Goal: Task Accomplishment & Management: Use online tool/utility

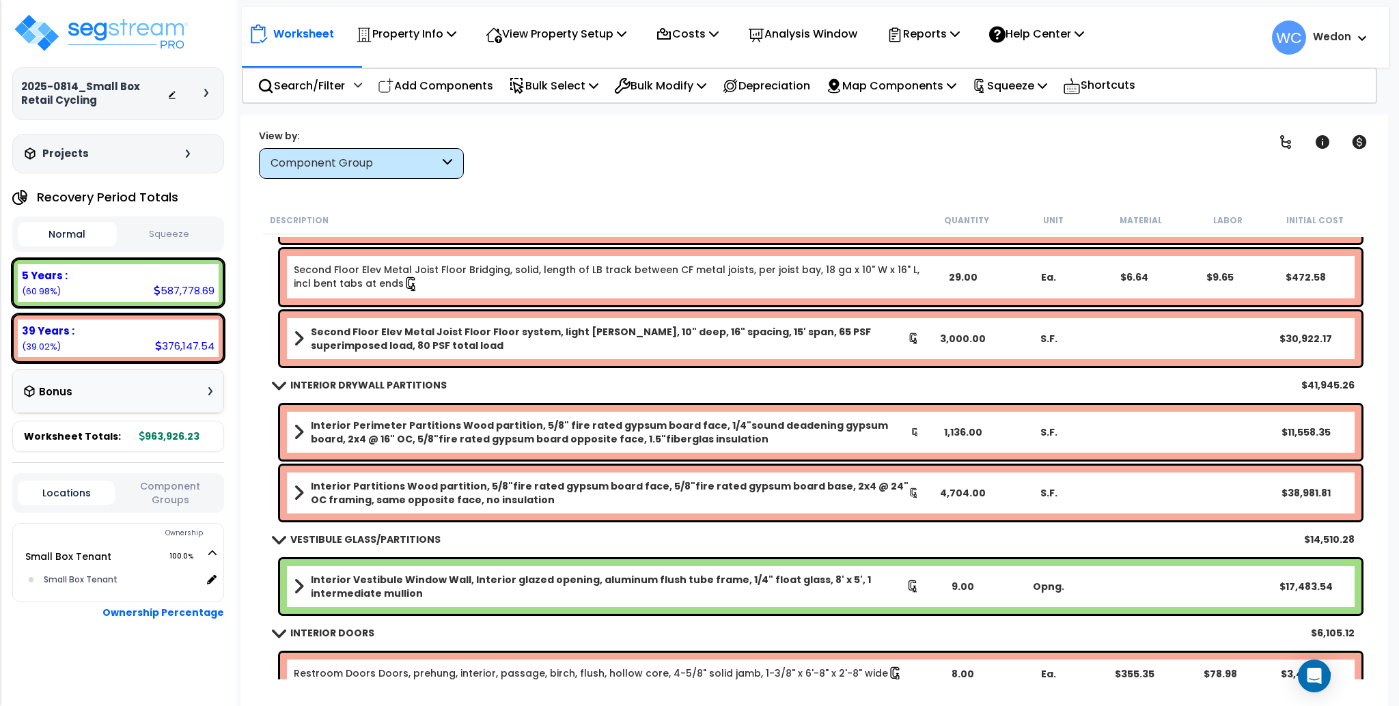
scroll to position [182, 0]
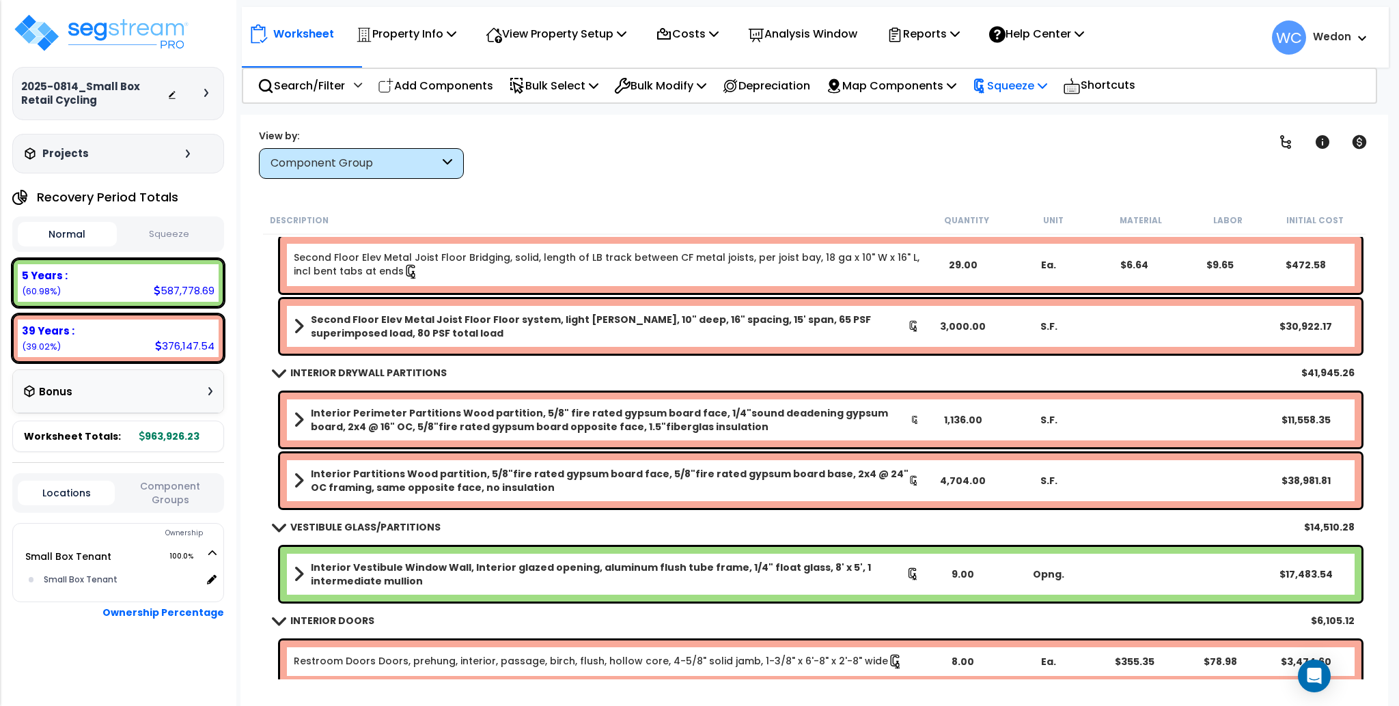
click at [1044, 76] on p "Squeeze" at bounding box center [1009, 85] width 75 height 18
click at [1035, 112] on link "Re-squeeze" at bounding box center [1032, 115] width 135 height 27
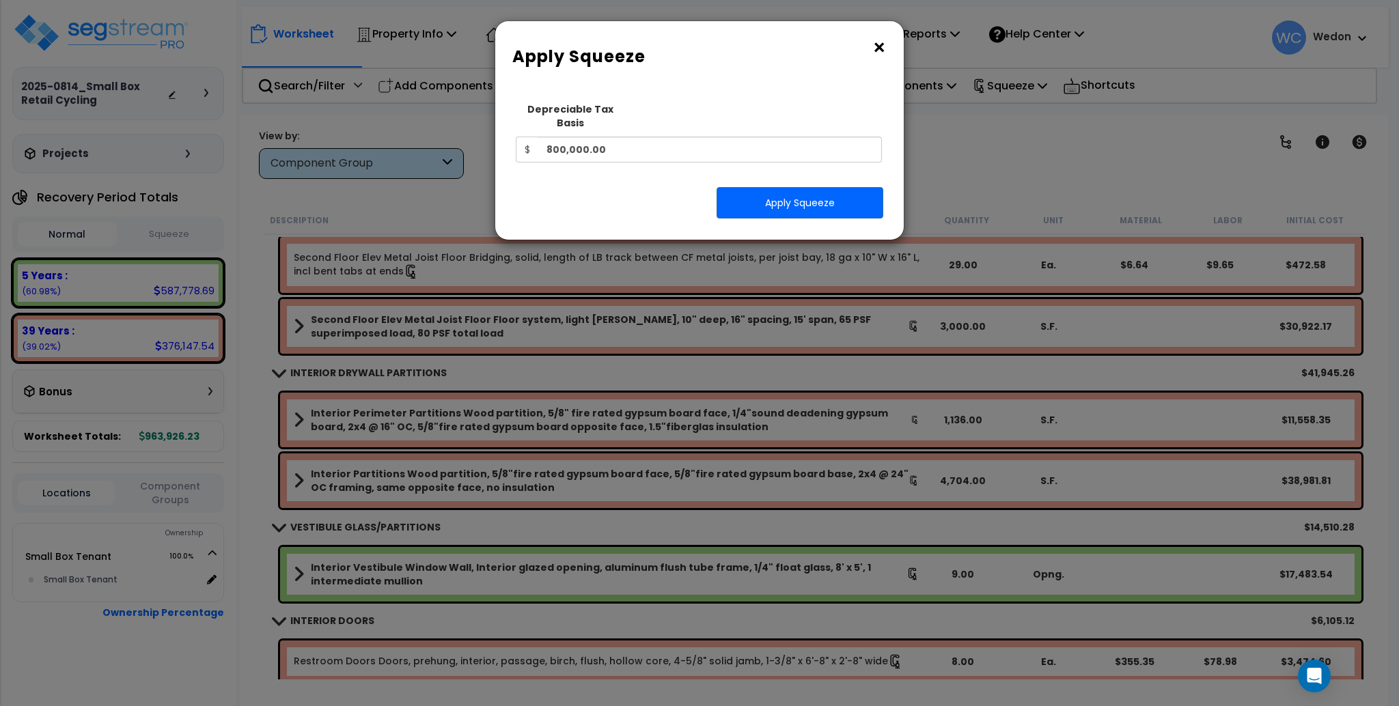
click at [878, 46] on button "×" at bounding box center [879, 48] width 15 height 22
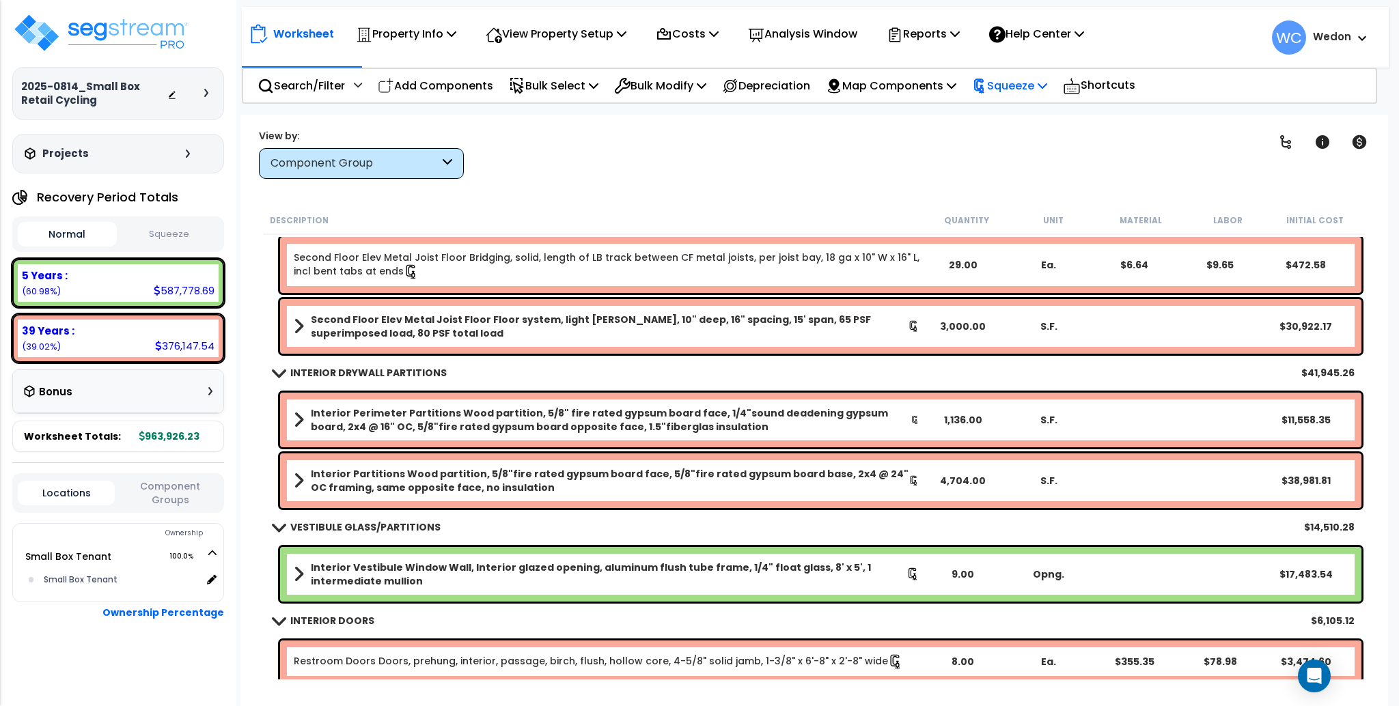
click at [1036, 86] on p "Squeeze" at bounding box center [1009, 85] width 75 height 18
click at [1028, 146] on link "Reset Squeeze" at bounding box center [1032, 144] width 135 height 27
click at [789, 166] on div "Clear Filters" at bounding box center [862, 153] width 762 height 51
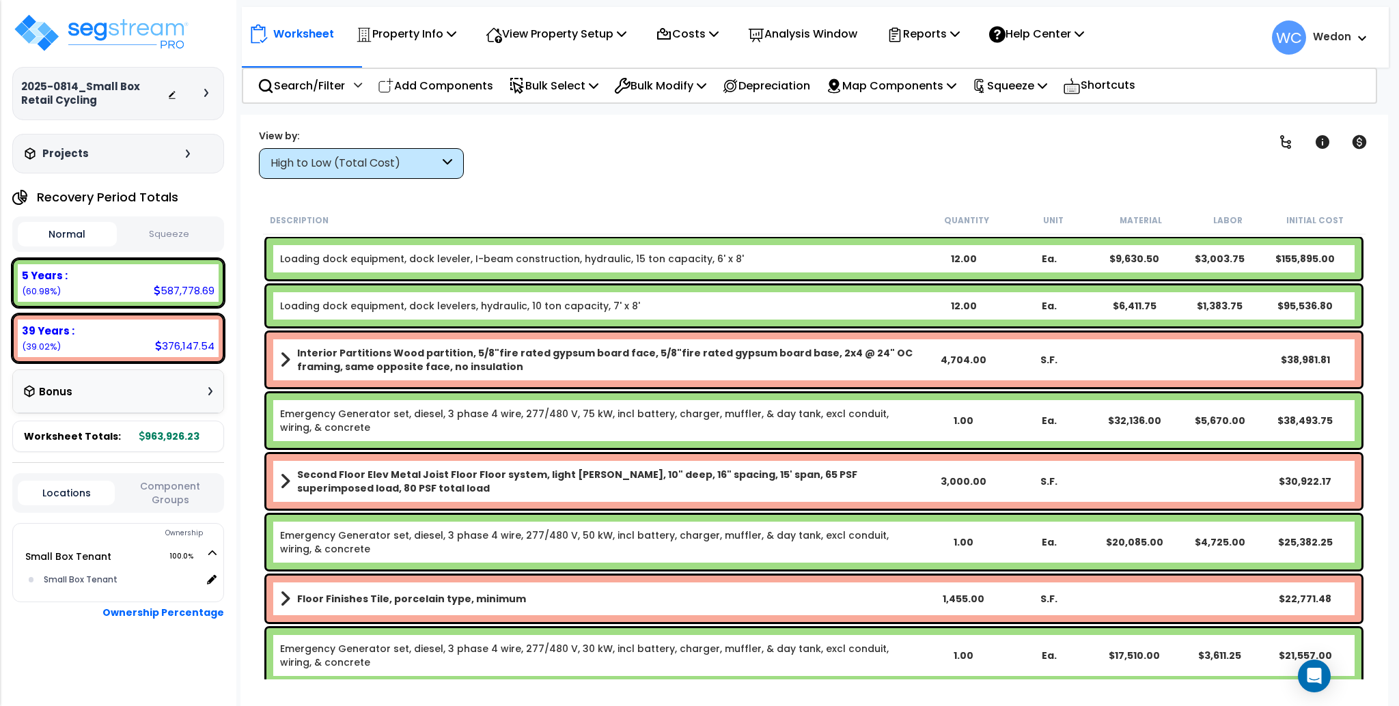
click at [405, 173] on div "High to Low (Total Cost)" at bounding box center [361, 163] width 205 height 31
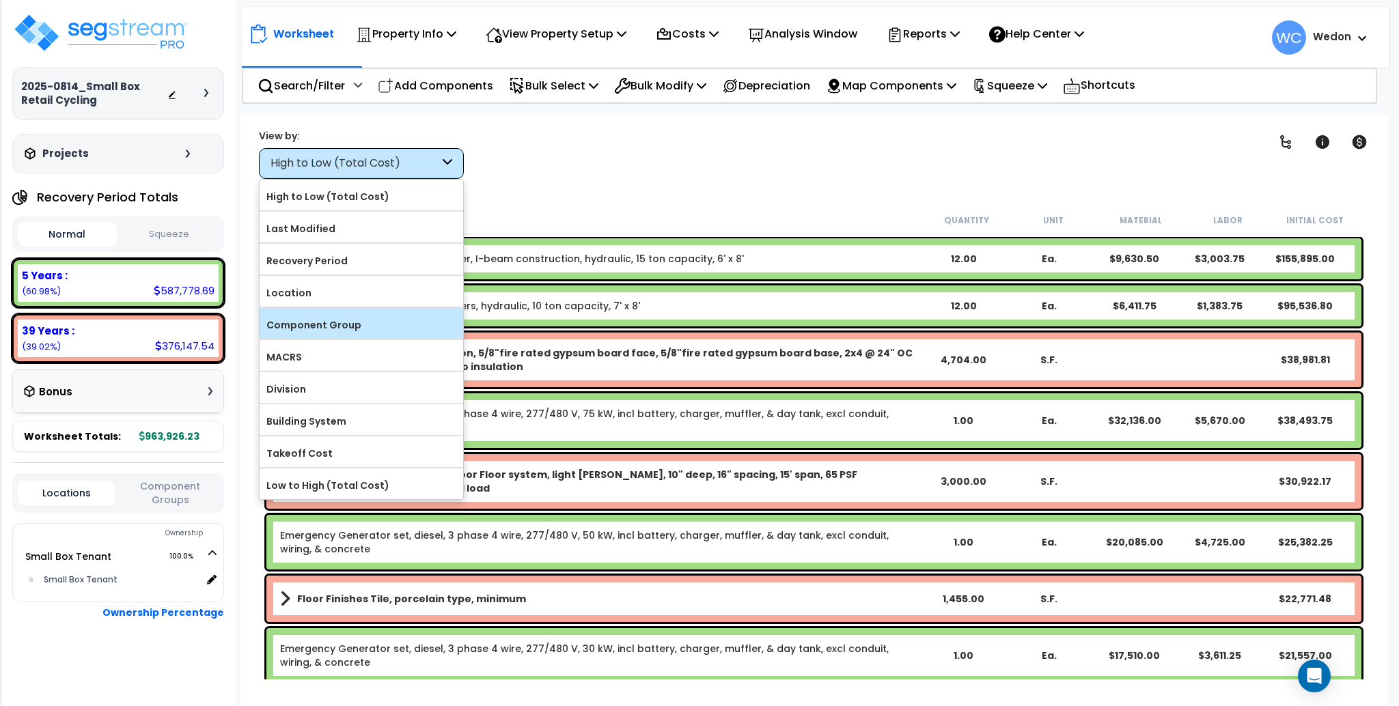
click at [315, 325] on label "Component Group" at bounding box center [362, 325] width 204 height 20
click at [0, 0] on input "Component Group" at bounding box center [0, 0] width 0 height 0
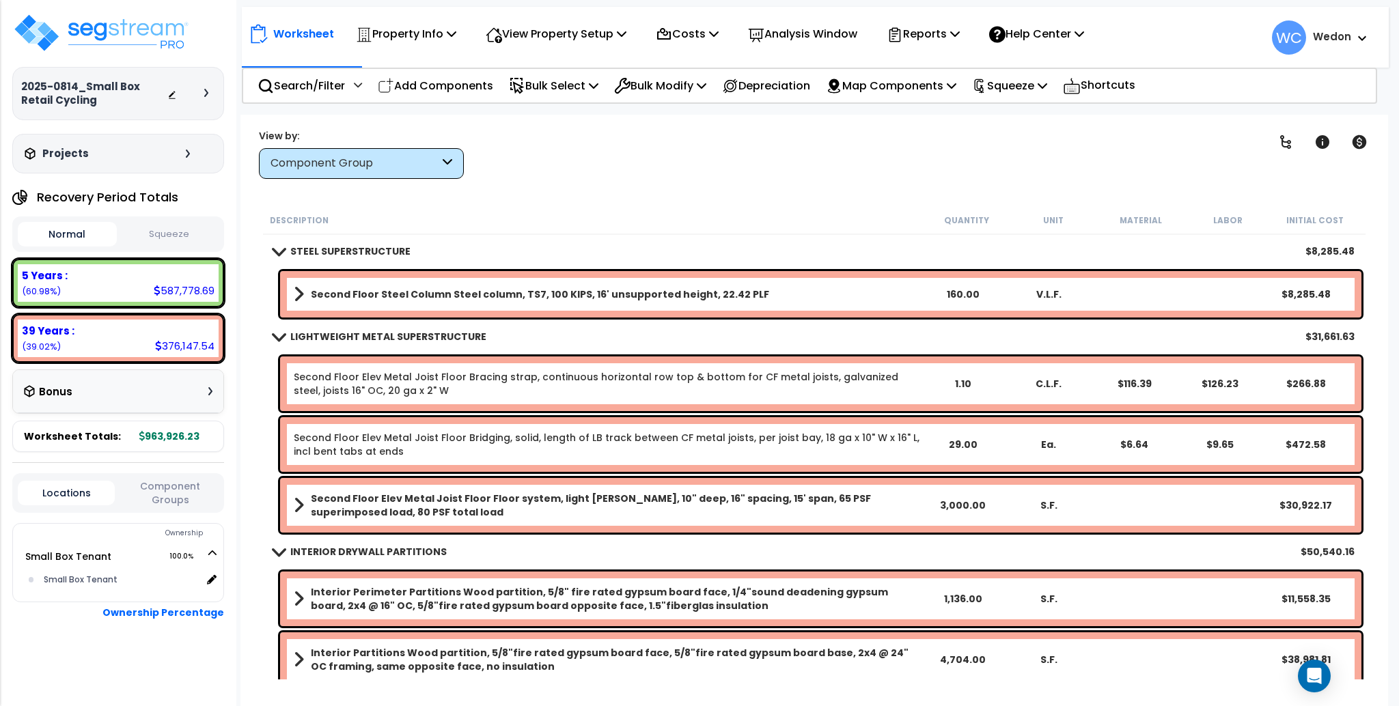
click at [560, 218] on div "Description" at bounding box center [596, 220] width 653 height 14
click at [381, 168] on div "Component Group" at bounding box center [354, 164] width 169 height 16
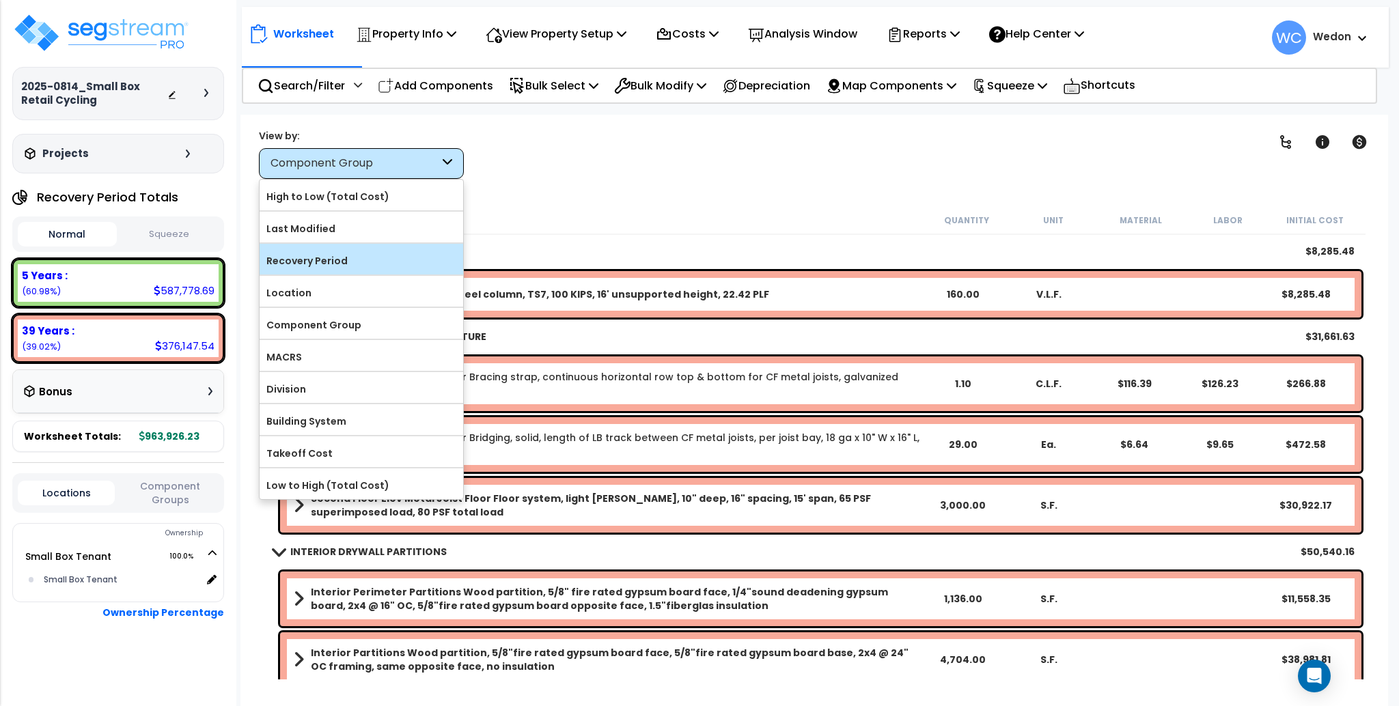
click at [356, 266] on label "Recovery Period" at bounding box center [362, 261] width 204 height 20
click at [0, 0] on input "Recovery Period" at bounding box center [0, 0] width 0 height 0
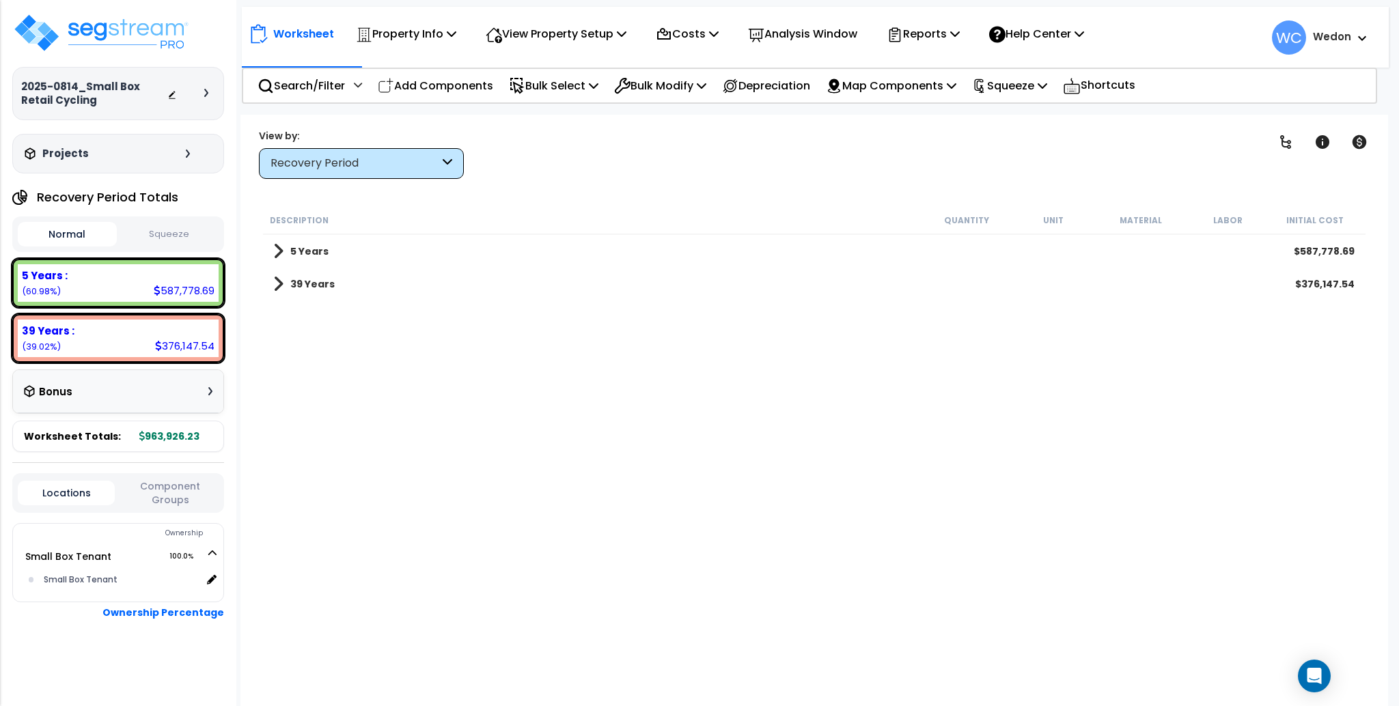
click at [342, 281] on div "39 Years $376,147.54" at bounding box center [813, 284] width 1095 height 33
click at [301, 277] on b "39 Years" at bounding box center [312, 284] width 44 height 14
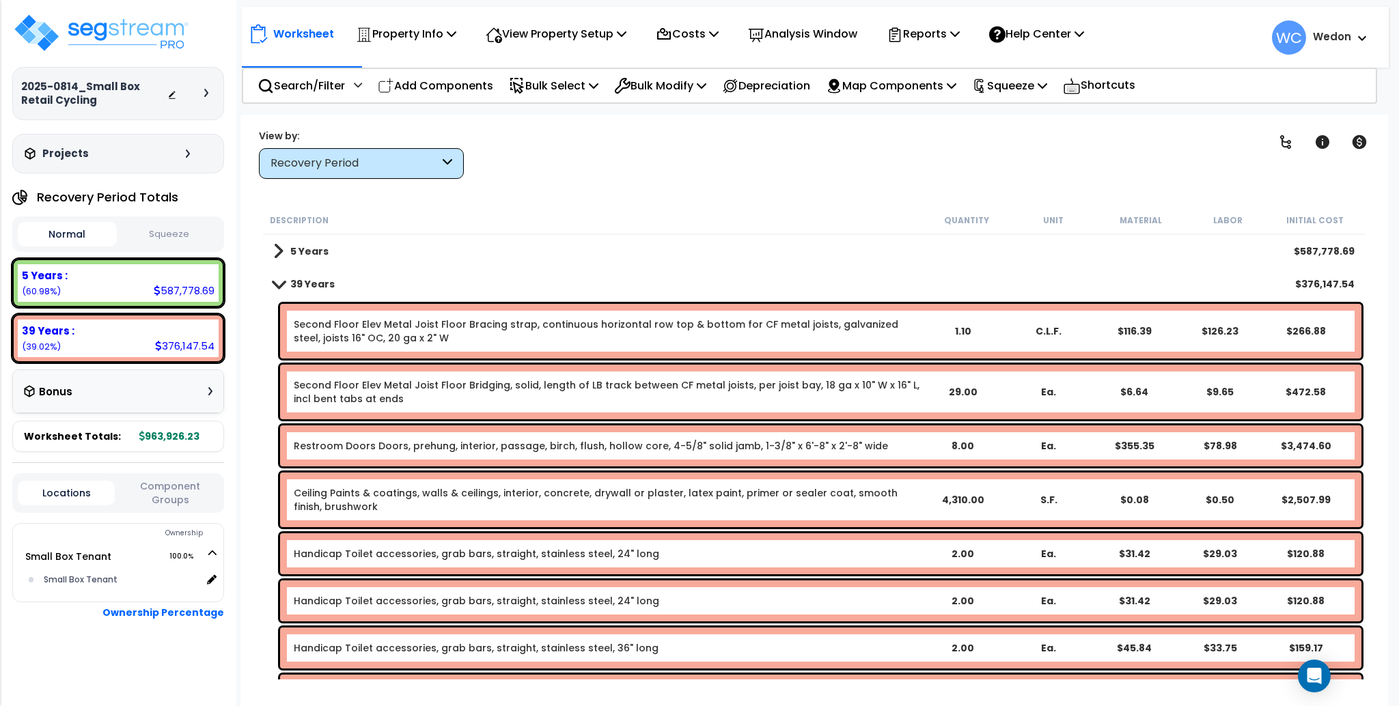
click at [298, 245] on b "5 Years" at bounding box center [309, 252] width 38 height 14
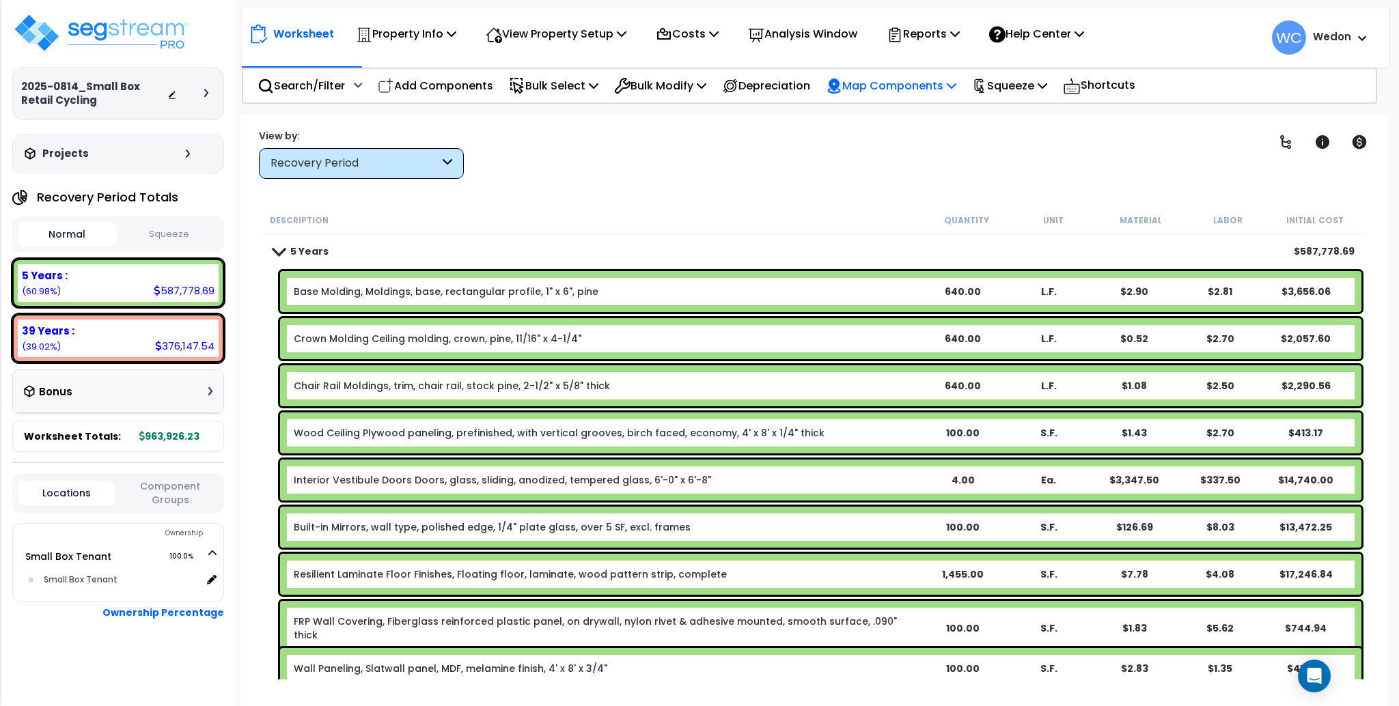
click at [897, 80] on p "Map Components" at bounding box center [891, 85] width 130 height 18
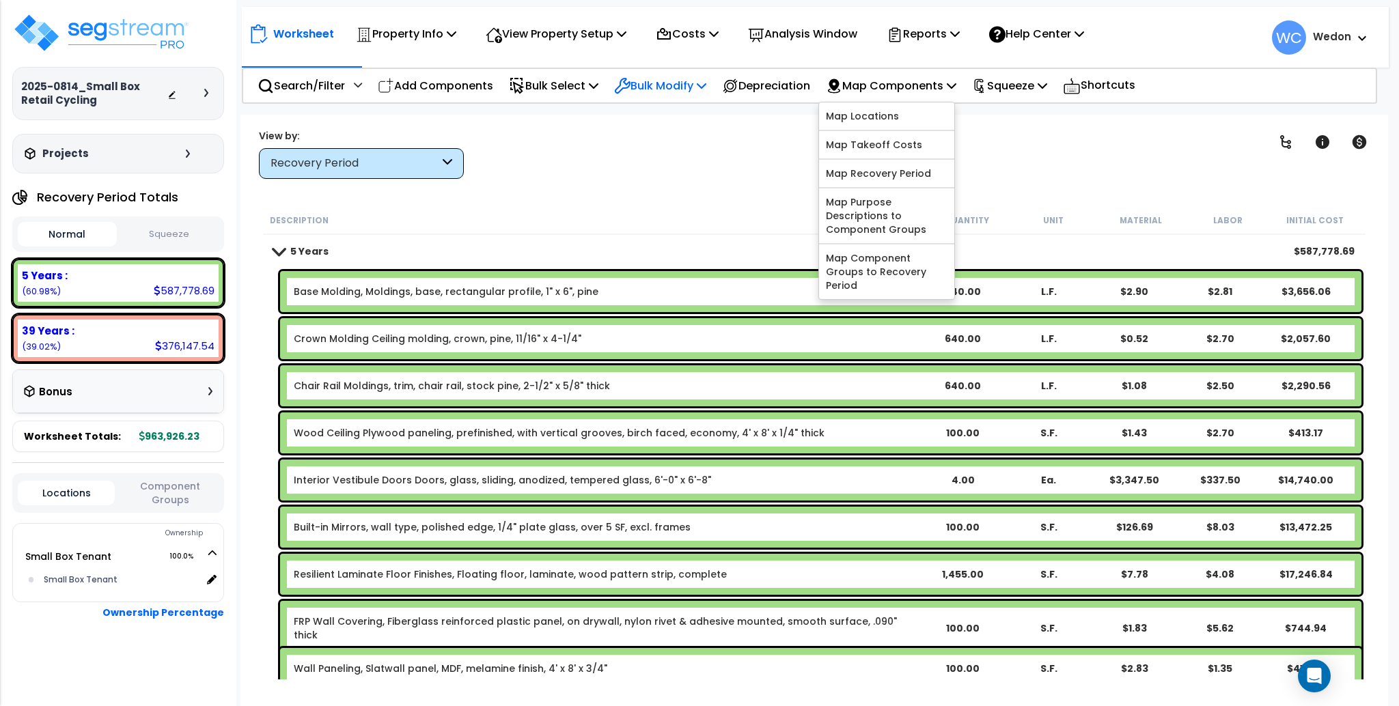
click at [686, 87] on p "Bulk Modify" at bounding box center [660, 85] width 92 height 18
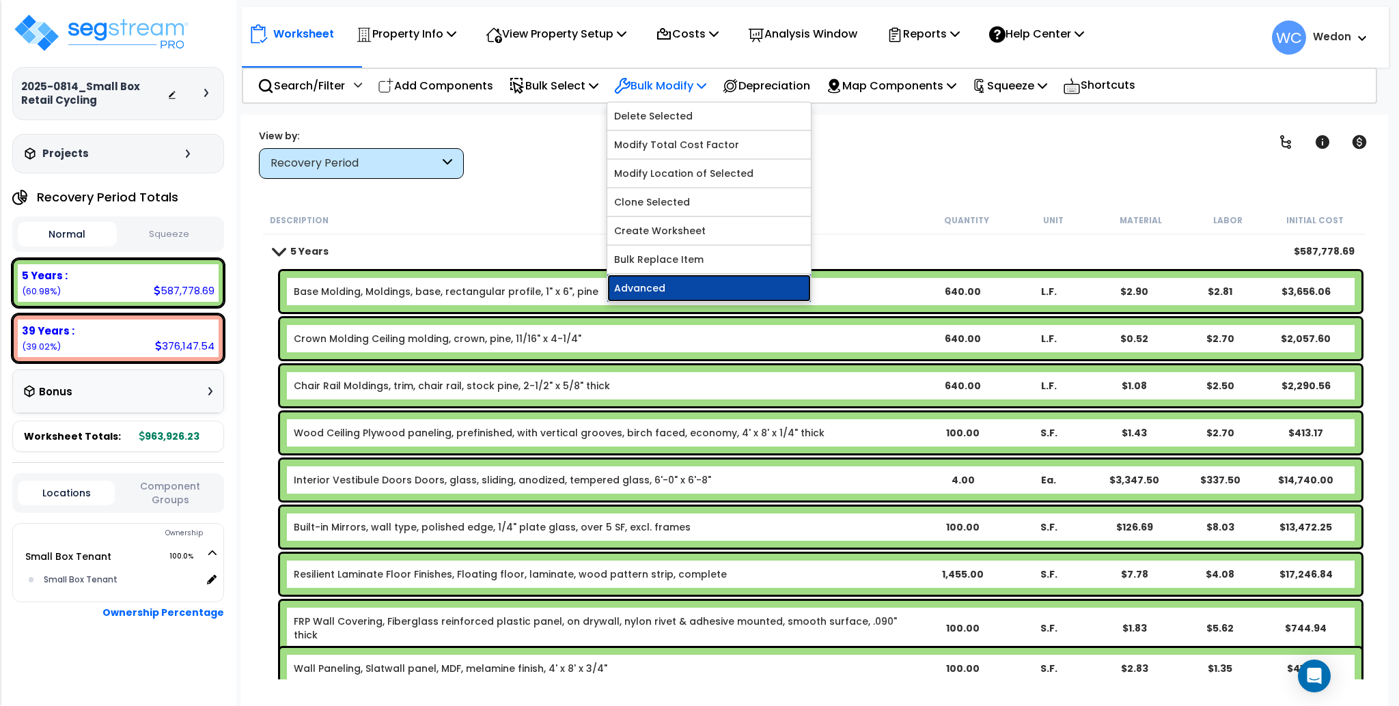
click at [682, 293] on link "Advanced" at bounding box center [709, 288] width 204 height 27
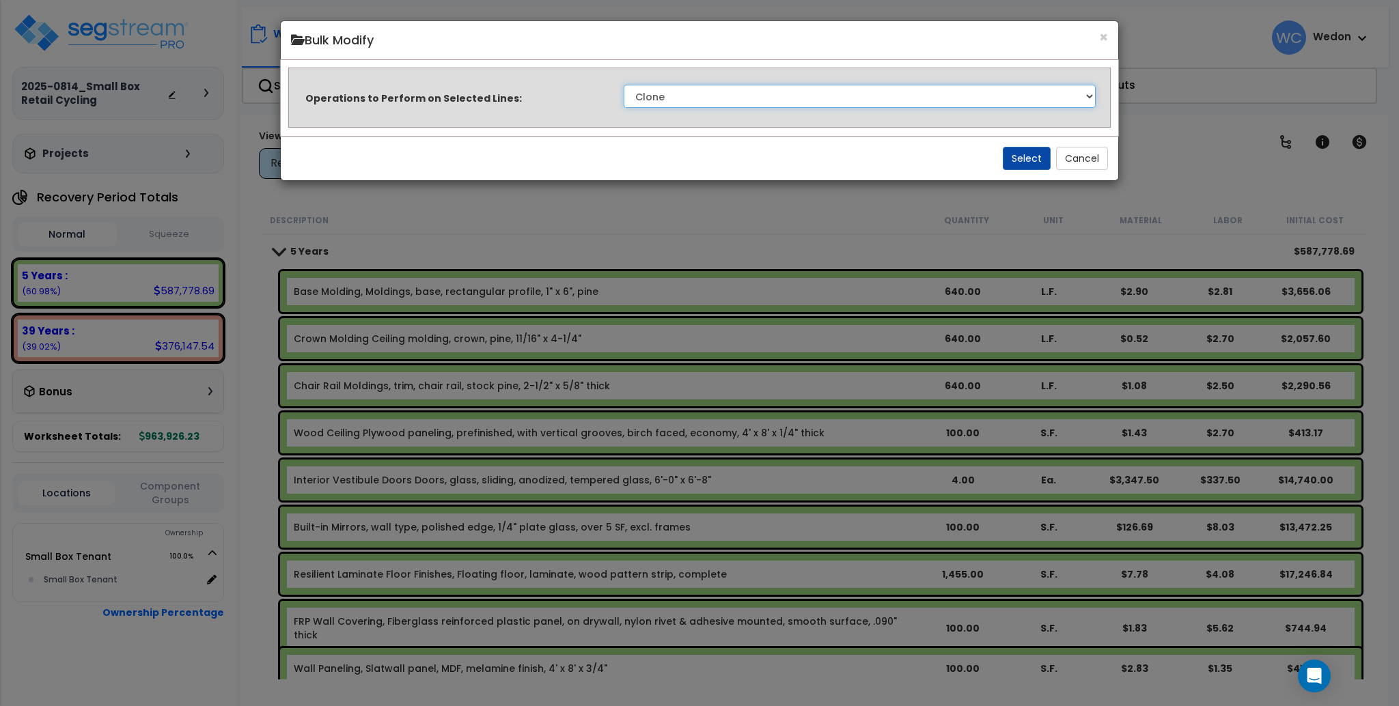
click at [771, 92] on select "Clone Delete Delete Zero Quantities Modify Component Group Modify Recovery Peri…" at bounding box center [860, 96] width 472 height 23
select select "modifyRecoveryPeriod"
click at [624, 85] on select "Clone Delete Delete Zero Quantities Modify Component Group Modify Recovery Peri…" at bounding box center [860, 96] width 472 height 23
click at [1023, 162] on button "Select" at bounding box center [1027, 158] width 48 height 23
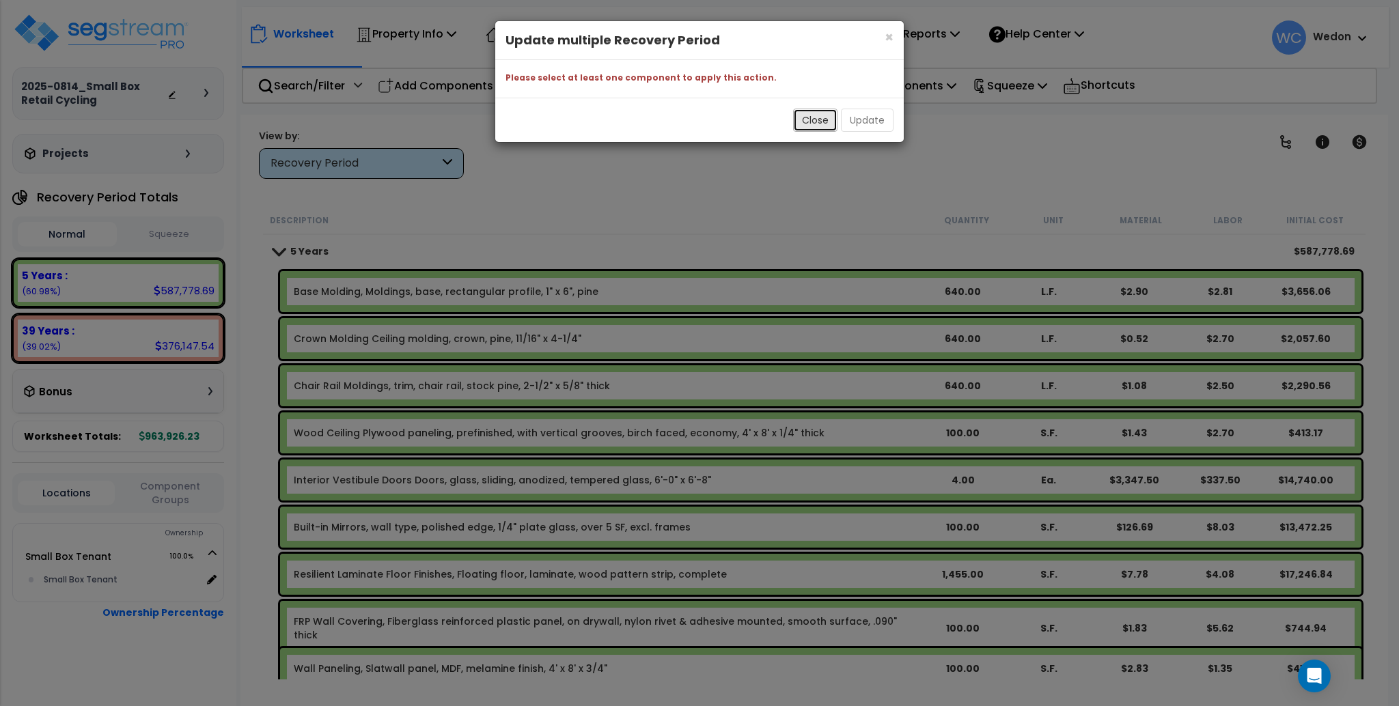
click at [828, 122] on button "Close" at bounding box center [815, 120] width 44 height 23
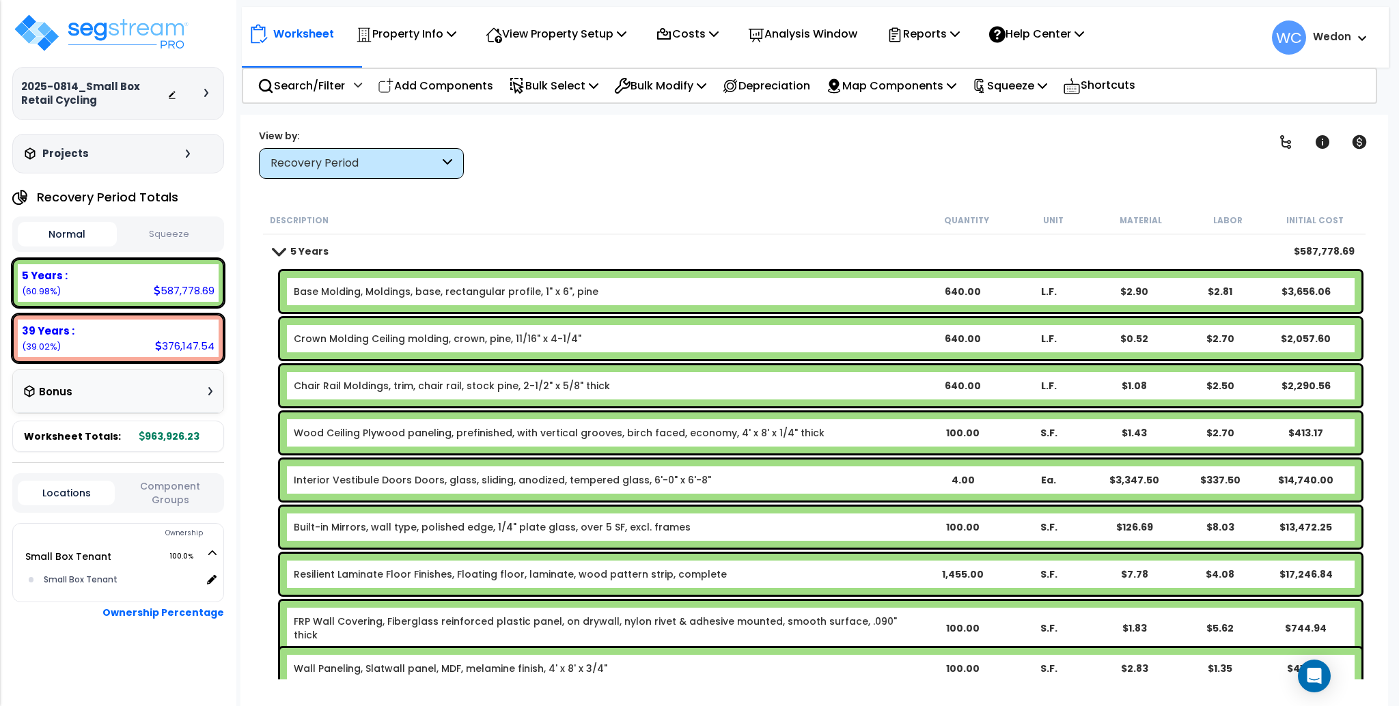
click at [641, 195] on div "Worksheet Property Info Property Setup Add Property Unit Template property Clon…" at bounding box center [813, 468] width 1147 height 706
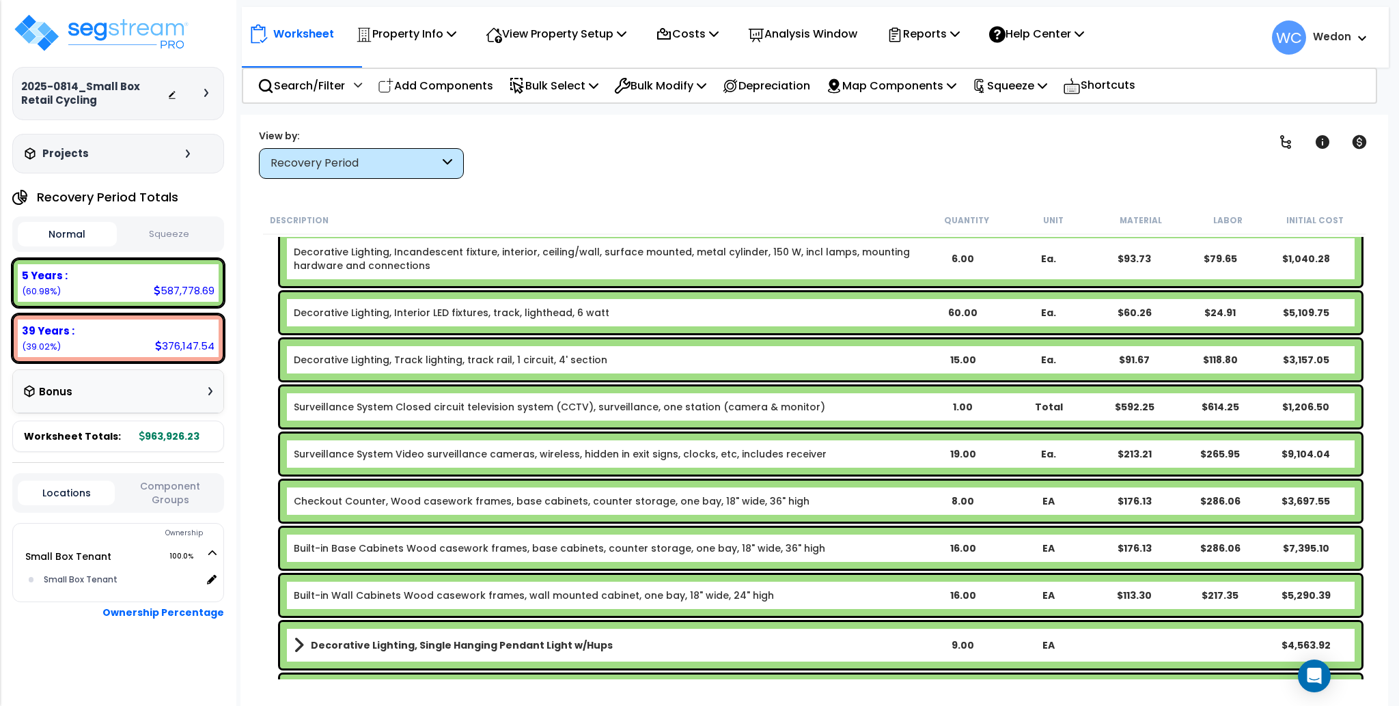
scroll to position [1639, 0]
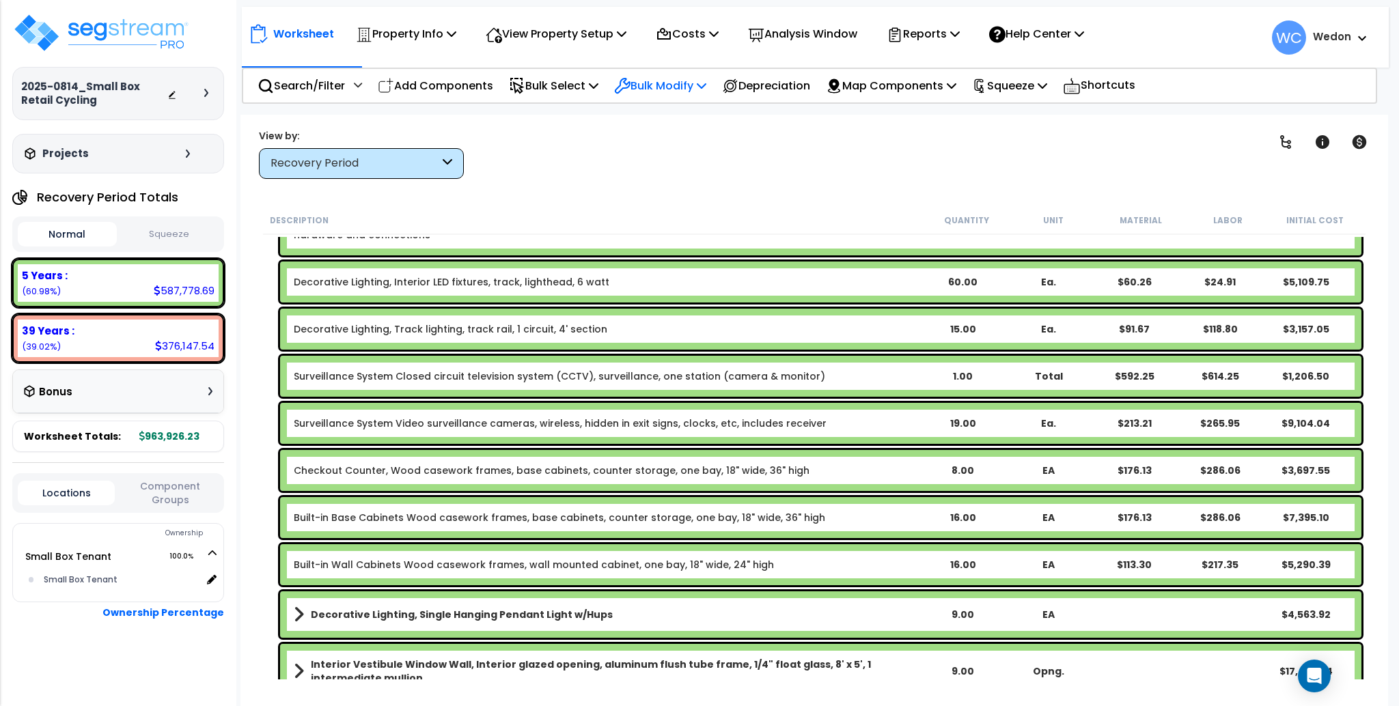
click at [671, 92] on p "Bulk Modify" at bounding box center [660, 85] width 92 height 18
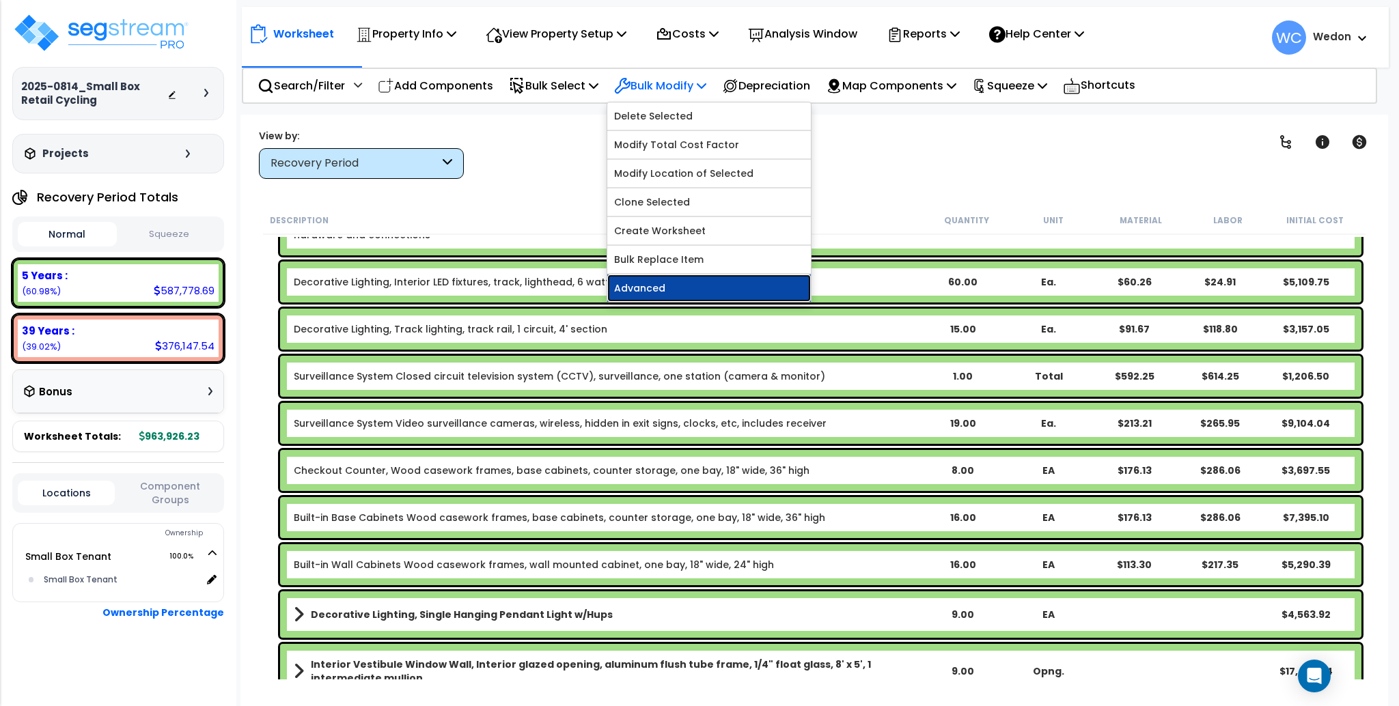
click at [667, 293] on link "Advanced" at bounding box center [709, 288] width 204 height 27
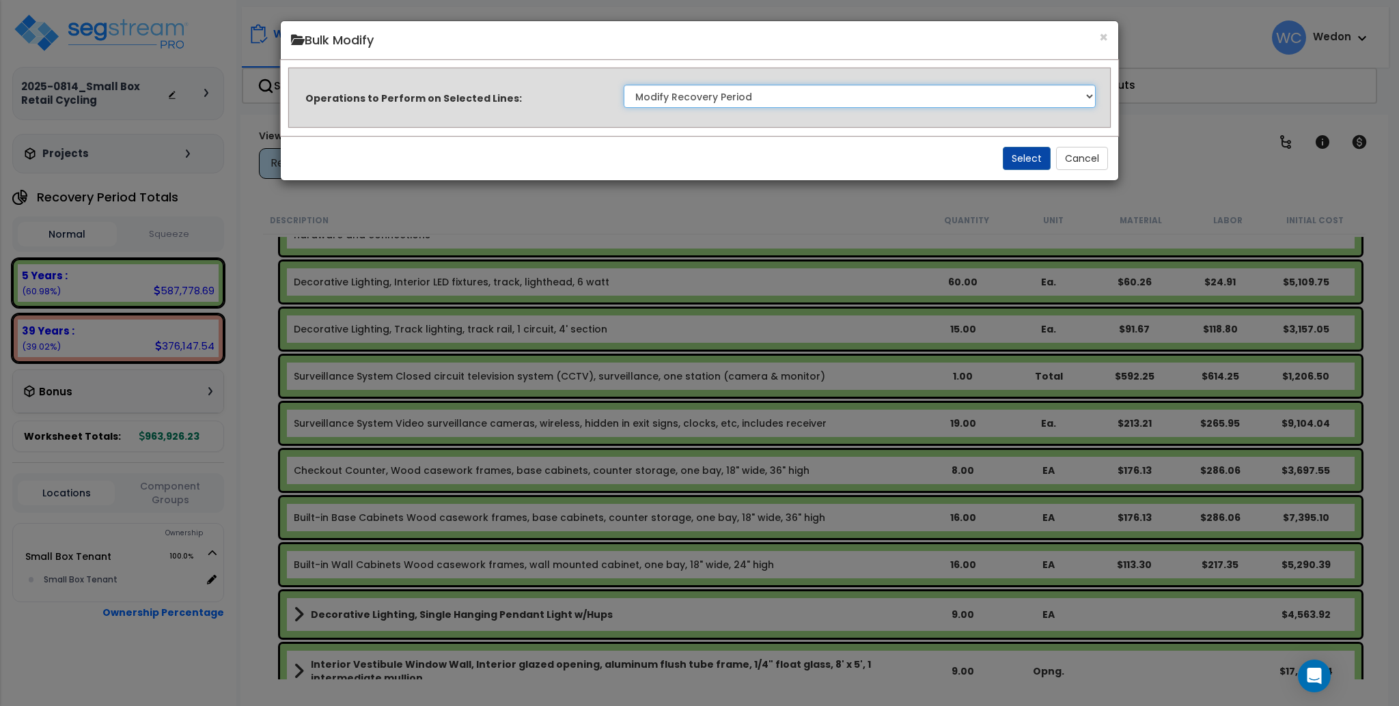
click at [693, 92] on select "Clone Delete Delete Zero Quantities Modify Component Group Modify Recovery Peri…" at bounding box center [860, 96] width 472 height 23
click at [1102, 36] on button "×" at bounding box center [1103, 37] width 9 height 14
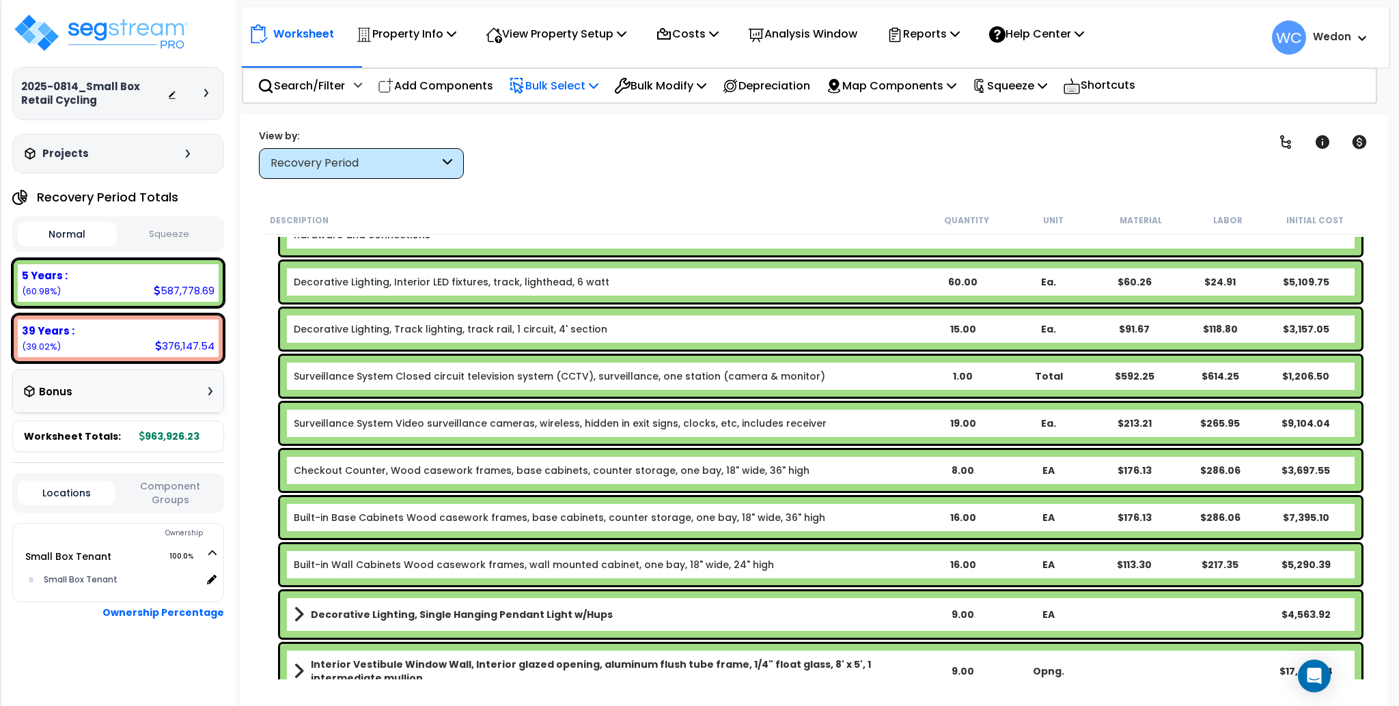
click at [559, 86] on p "Bulk Select" at bounding box center [553, 85] width 89 height 18
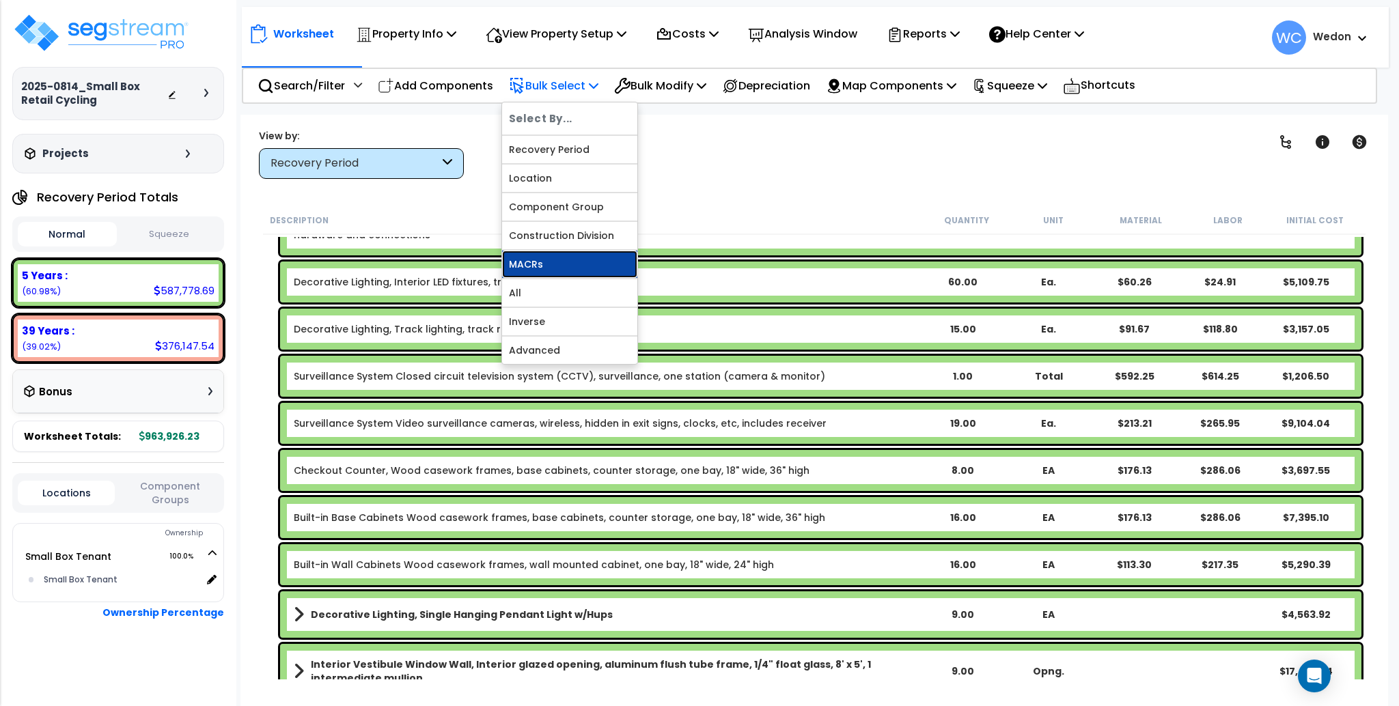
click at [609, 268] on link "MACRs" at bounding box center [569, 264] width 135 height 27
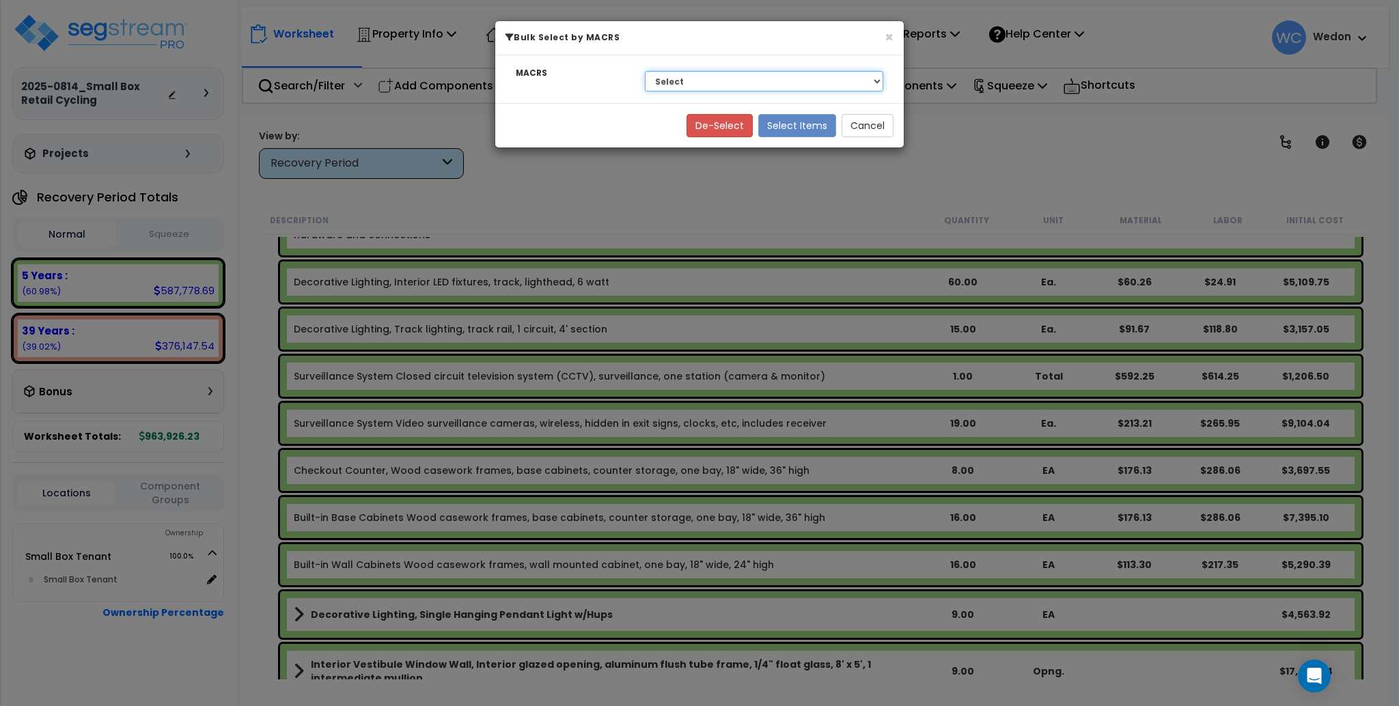
click at [679, 85] on select "Select 39 Years - NA - Long-Life Property 5 Years - 00.12 - Information Systems…" at bounding box center [764, 81] width 238 height 20
select select "3669"
click at [645, 71] on select "Select 39 Years - NA - Long-Life Property 5 Years - 00.12 - Information Systems…" at bounding box center [764, 81] width 238 height 20
click at [799, 122] on button "Select Items" at bounding box center [797, 125] width 78 height 23
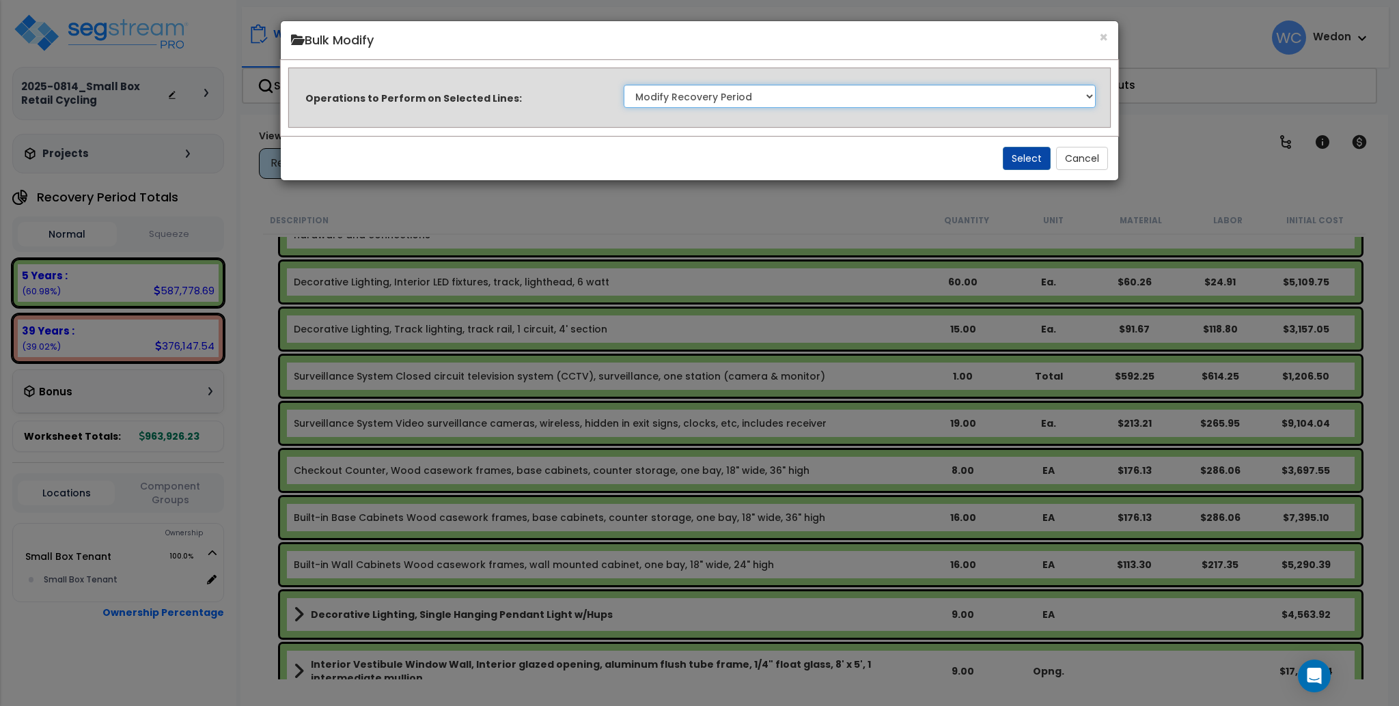
click at [773, 87] on select "Clone Delete Delete Zero Quantities Modify Component Group Modify Recovery Peri…" at bounding box center [860, 96] width 472 height 23
click at [624, 85] on select "Clone Delete Delete Zero Quantities Modify Component Group Modify Recovery Peri…" at bounding box center [860, 96] width 472 height 23
click at [1076, 151] on button "Cancel" at bounding box center [1082, 158] width 52 height 23
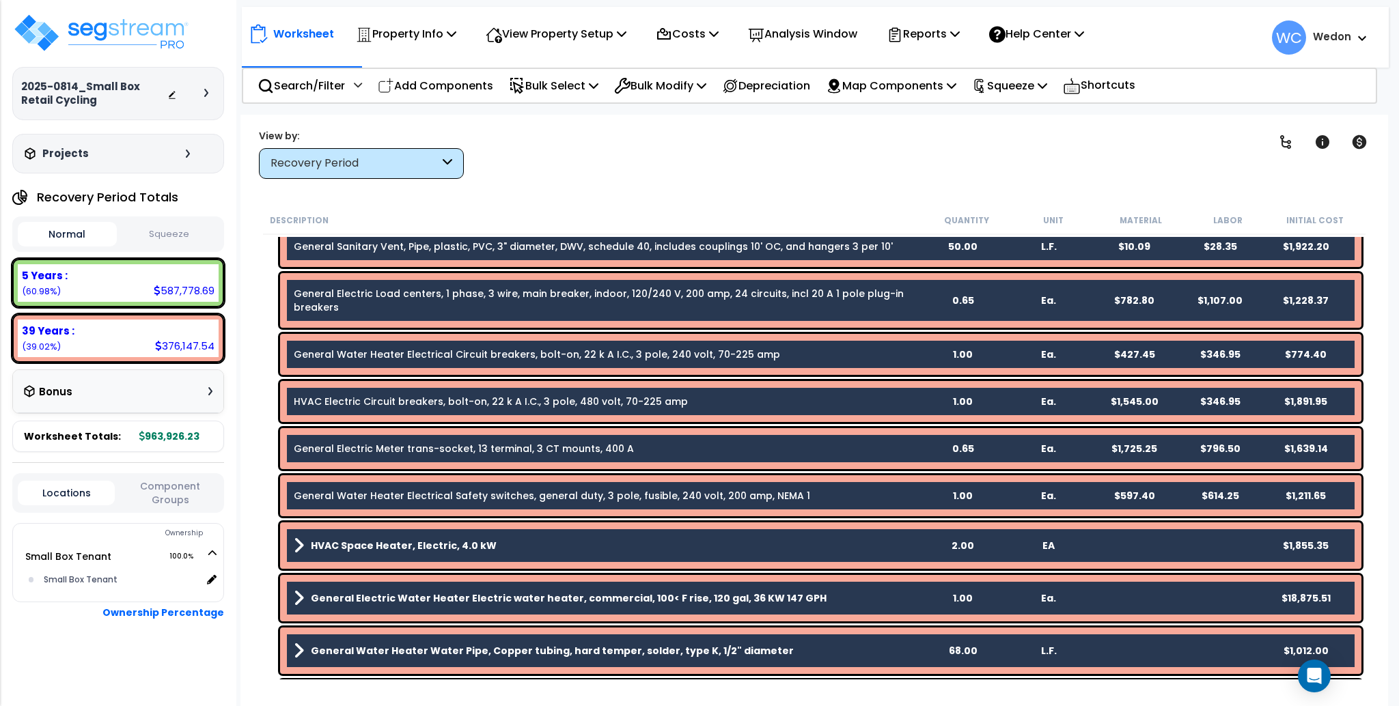
scroll to position [6375, 0]
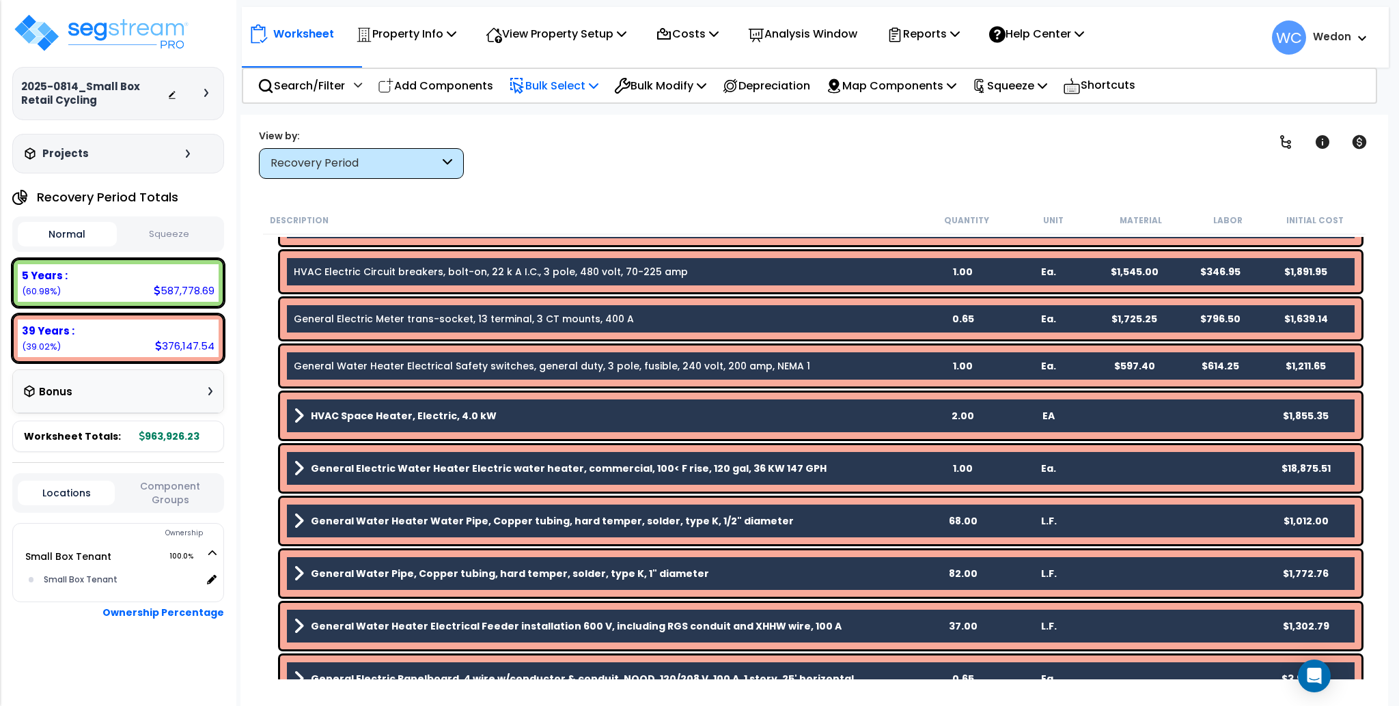
click at [575, 85] on p "Bulk Select" at bounding box center [553, 85] width 89 height 18
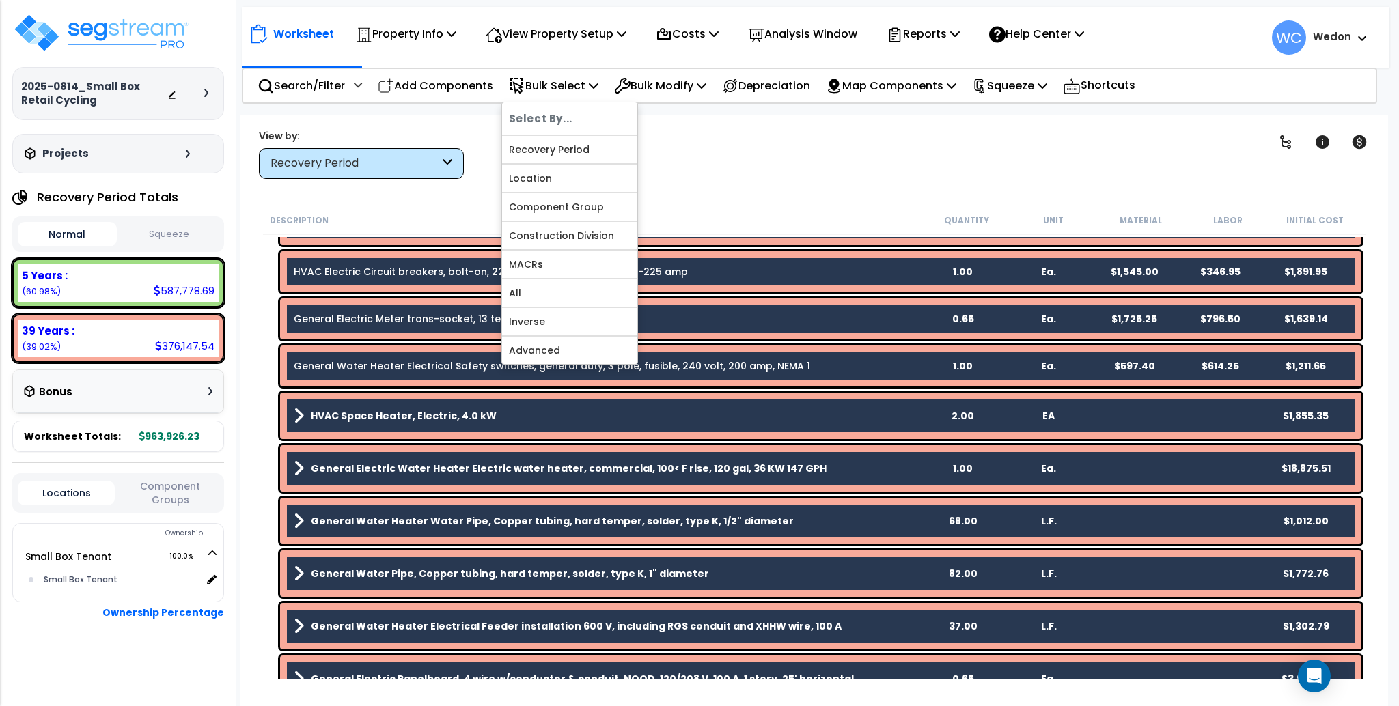
click at [798, 189] on div "Worksheet Property Info Property Setup Add Property Unit Template property Clon…" at bounding box center [813, 468] width 1147 height 706
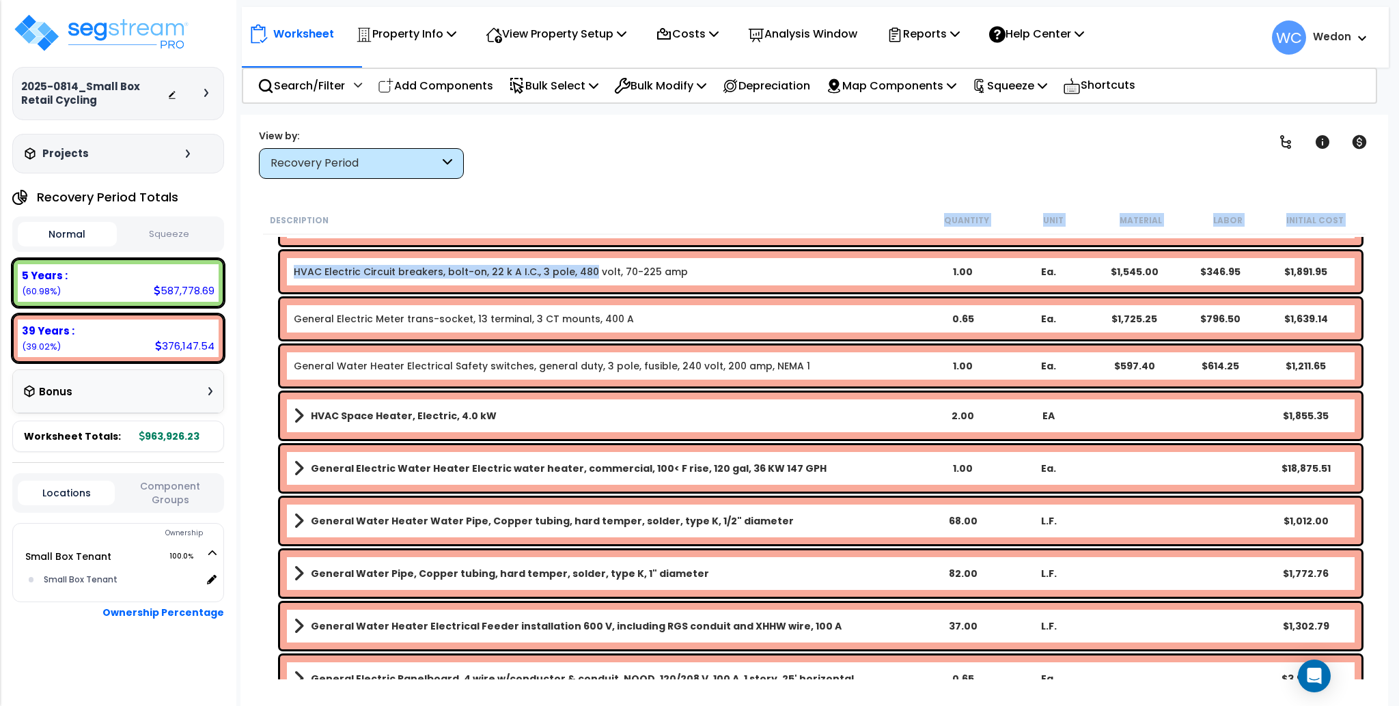
click at [585, 274] on link "HVAC Electric Circuit breakers, bolt-on, 22 k A I.C., 3 pole, 480 volt, 70-225 …" at bounding box center [491, 272] width 394 height 14
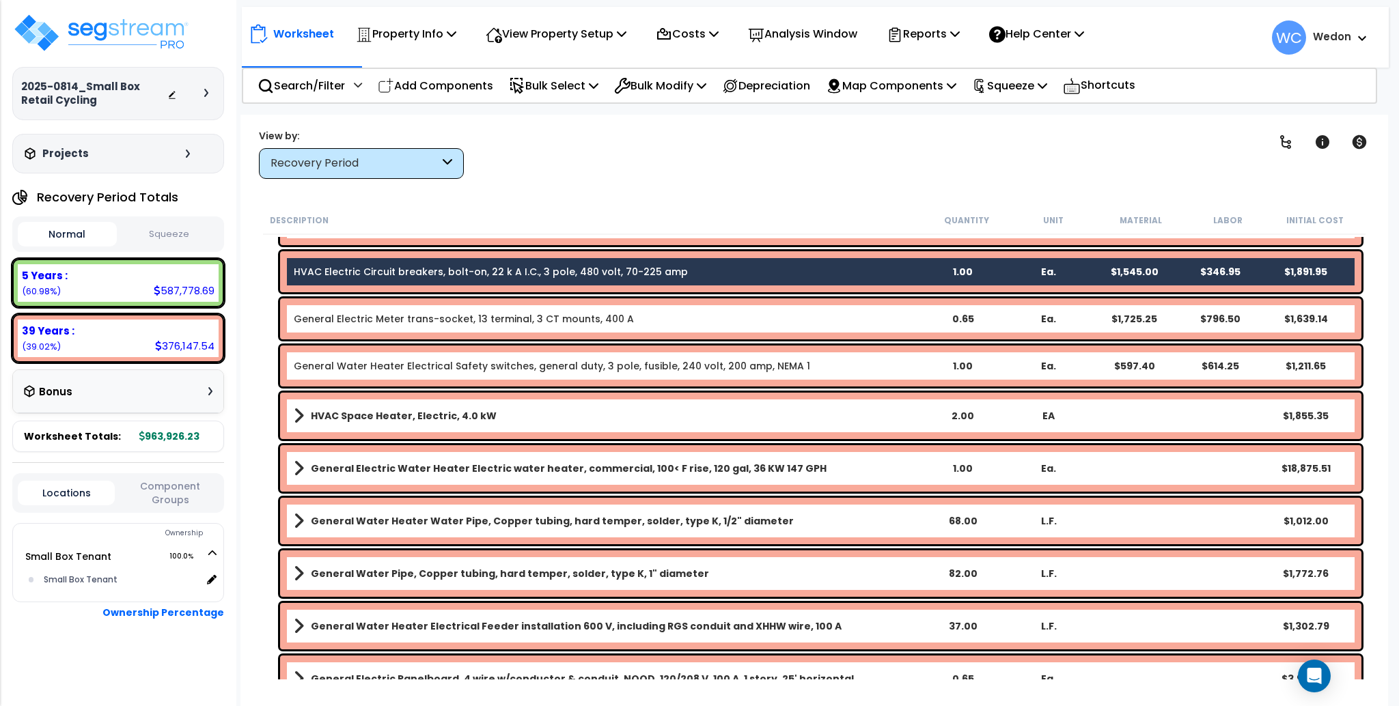
click at [584, 321] on link "General Electric Meter trans-socket, 13 terminal, 3 CT mounts, 400 A" at bounding box center [464, 319] width 340 height 14
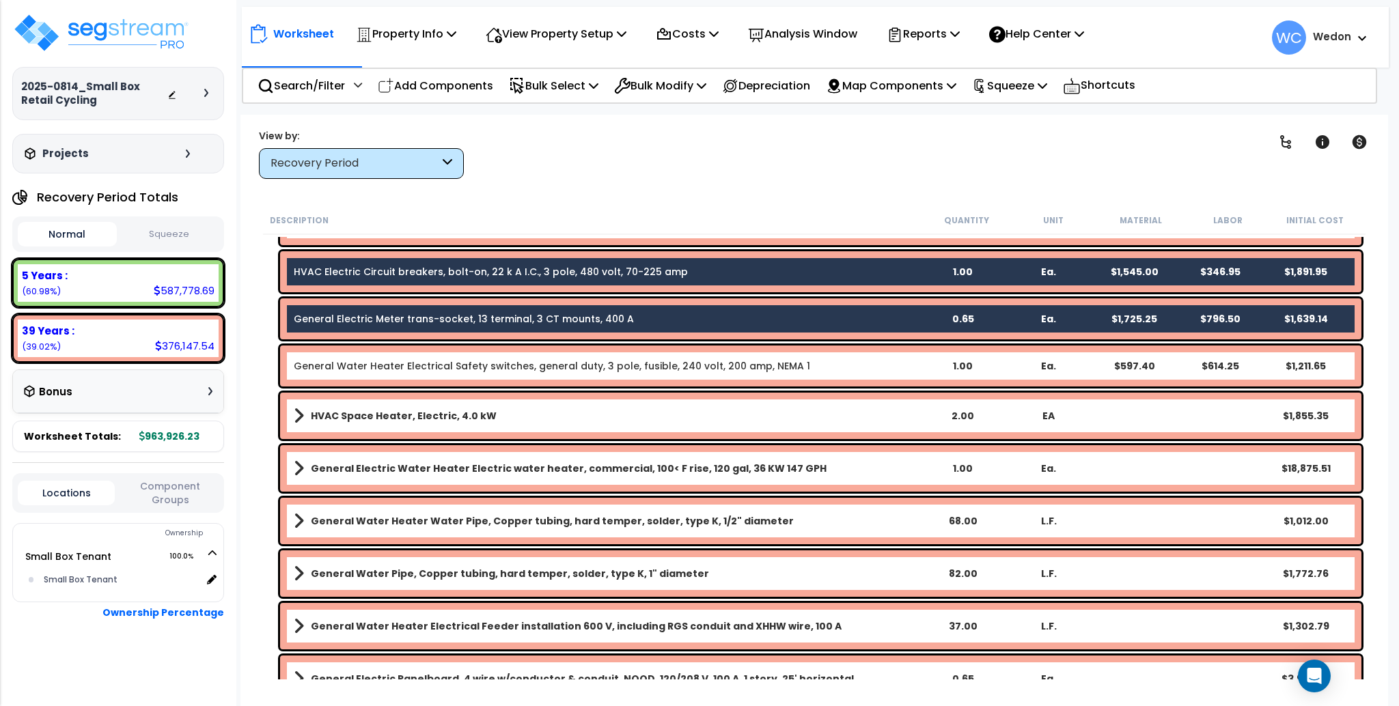
click at [590, 361] on link "General Water Heater Electrical Safety switches, general duty, 3 pole, fusible,…" at bounding box center [552, 366] width 516 height 14
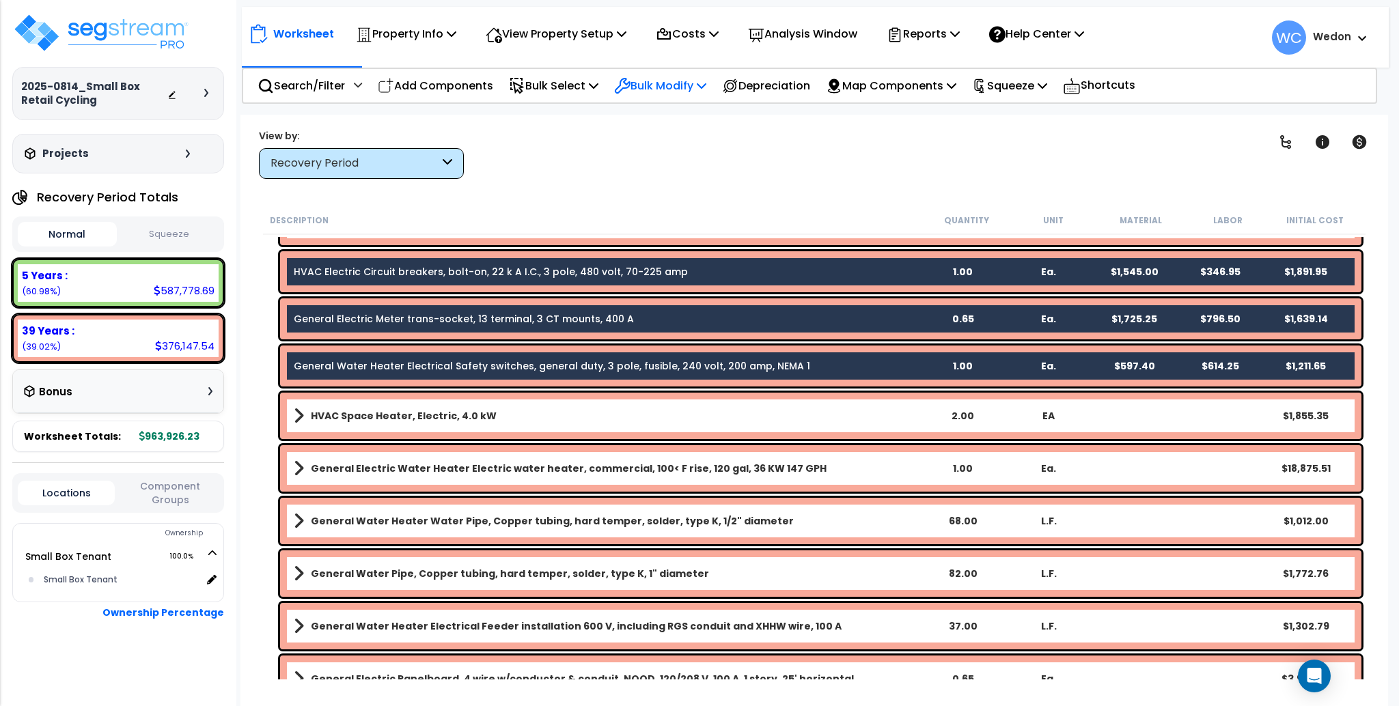
click at [690, 94] on p "Bulk Modify" at bounding box center [660, 85] width 92 height 18
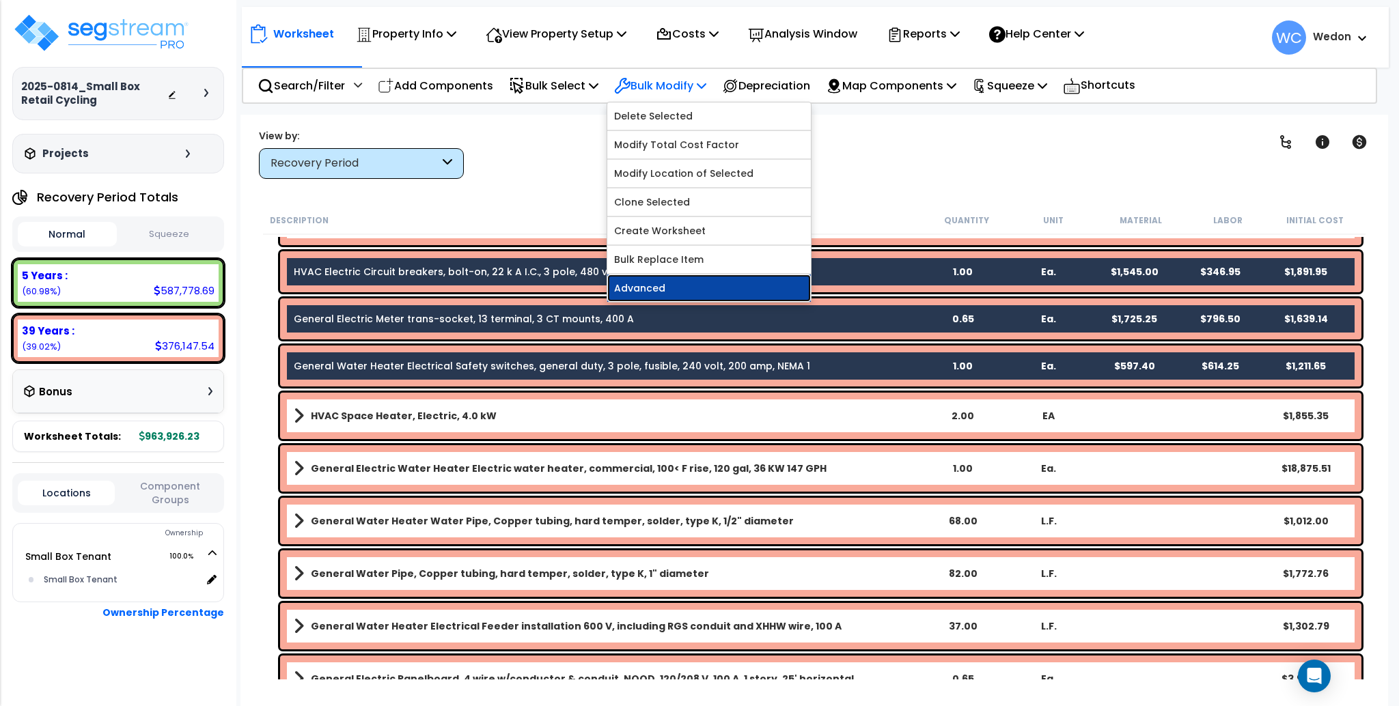
click at [674, 295] on link "Advanced" at bounding box center [709, 288] width 204 height 27
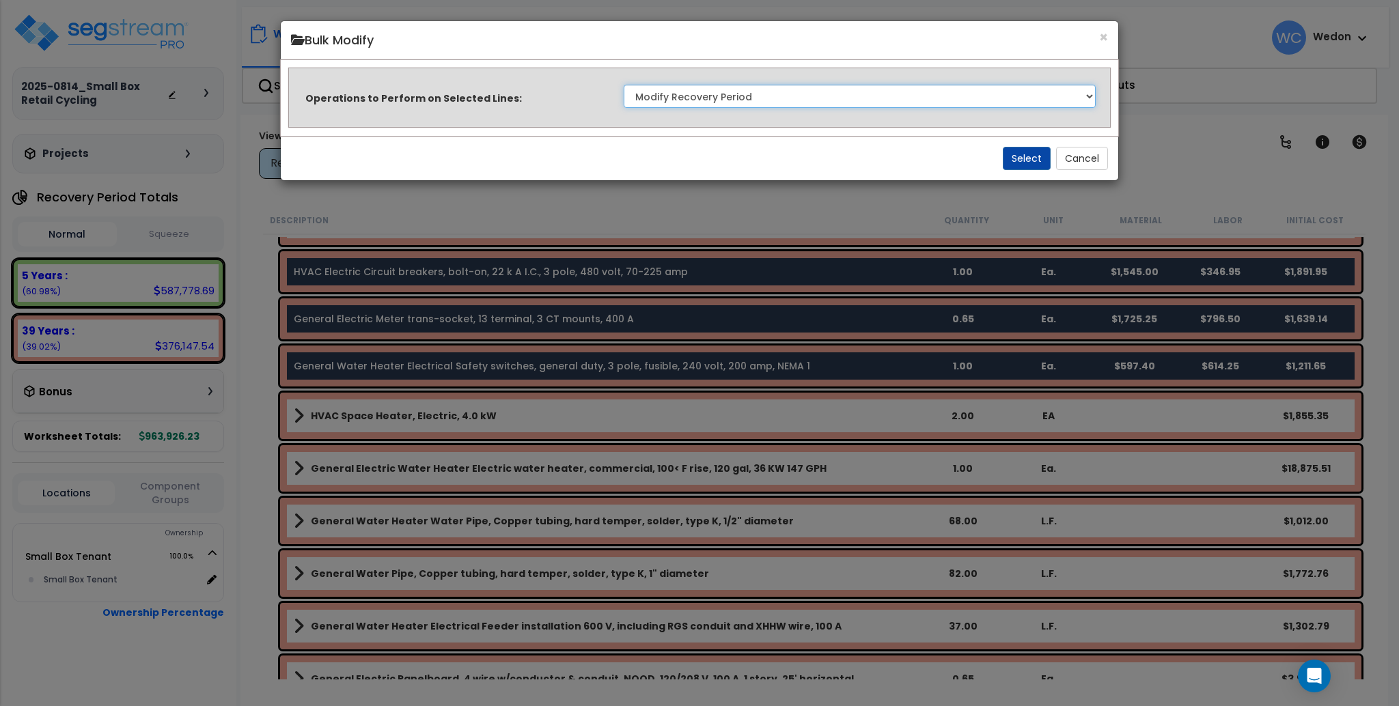
click at [723, 105] on select "Clone Delete Delete Zero Quantities Modify Component Group Modify Recovery Peri…" at bounding box center [860, 96] width 472 height 23
drag, startPoint x: 1101, startPoint y: 35, endPoint x: 1089, endPoint y: 18, distance: 20.6
click at [1101, 35] on button "×" at bounding box center [1103, 37] width 9 height 14
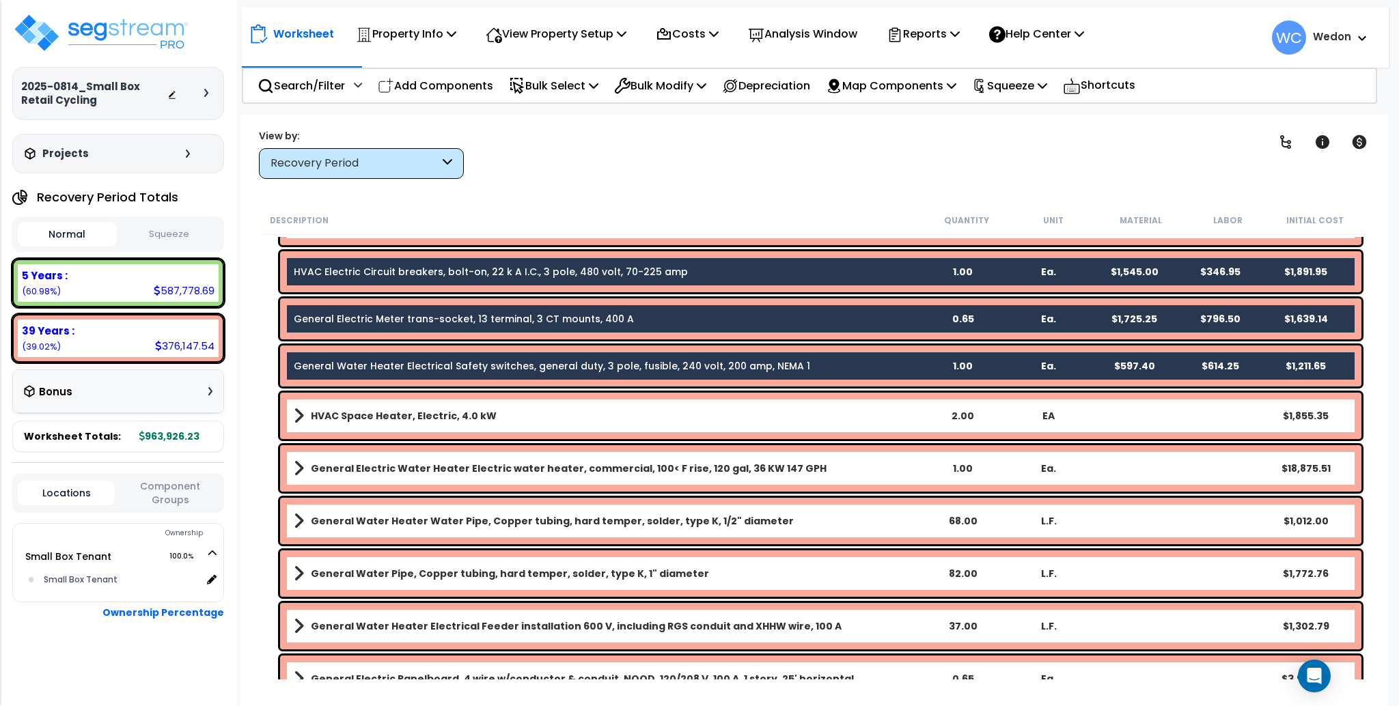
click at [814, 137] on div "Clear Filters" at bounding box center [862, 153] width 762 height 51
click at [586, 81] on p "Bulk Select" at bounding box center [553, 85] width 89 height 18
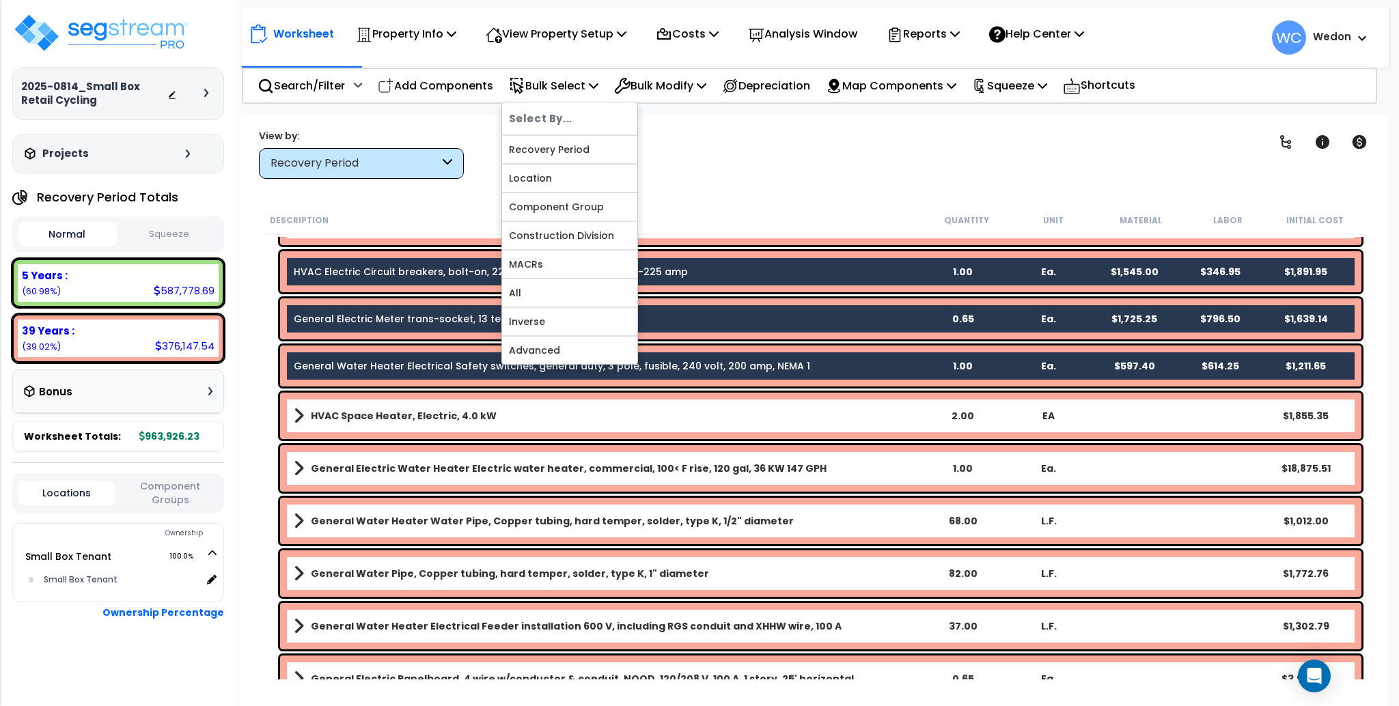
click at [743, 182] on div "Worksheet Property Info Property Setup Add Property Unit Template property Clon…" at bounding box center [813, 468] width 1147 height 706
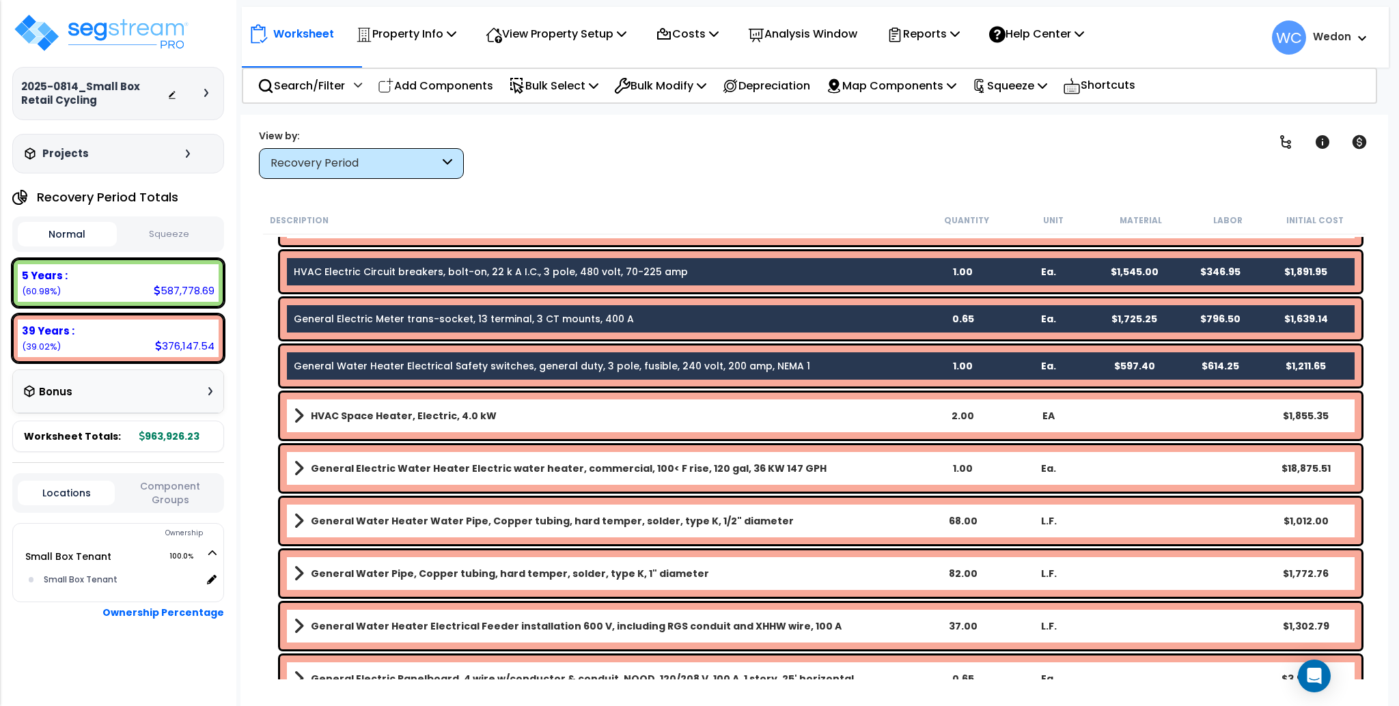
click at [801, 167] on div "Clear Filters" at bounding box center [862, 153] width 762 height 51
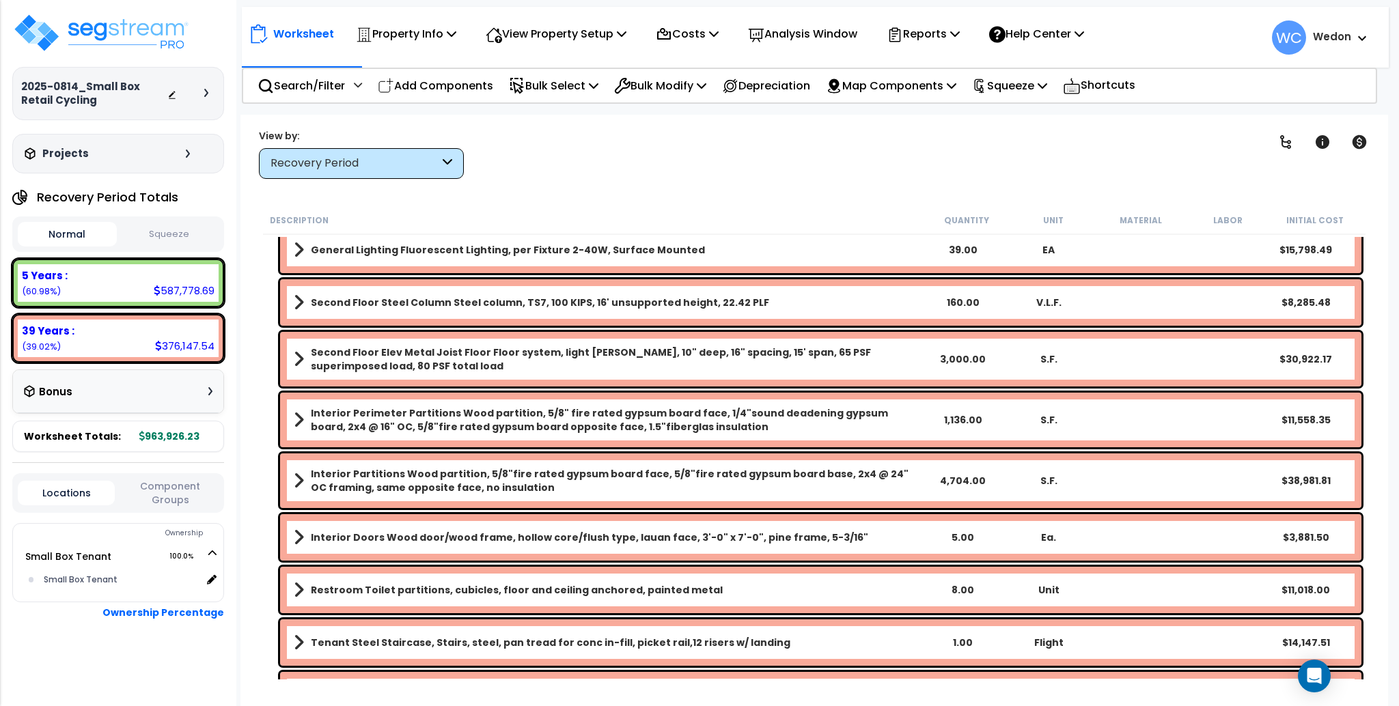
scroll to position [4813, 0]
